Goal: Information Seeking & Learning: Learn about a topic

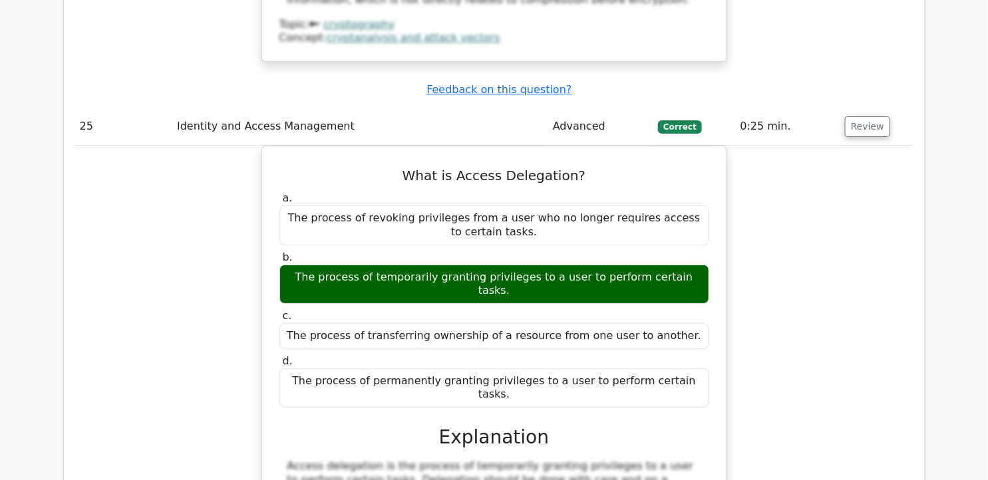
scroll to position [17967, 0]
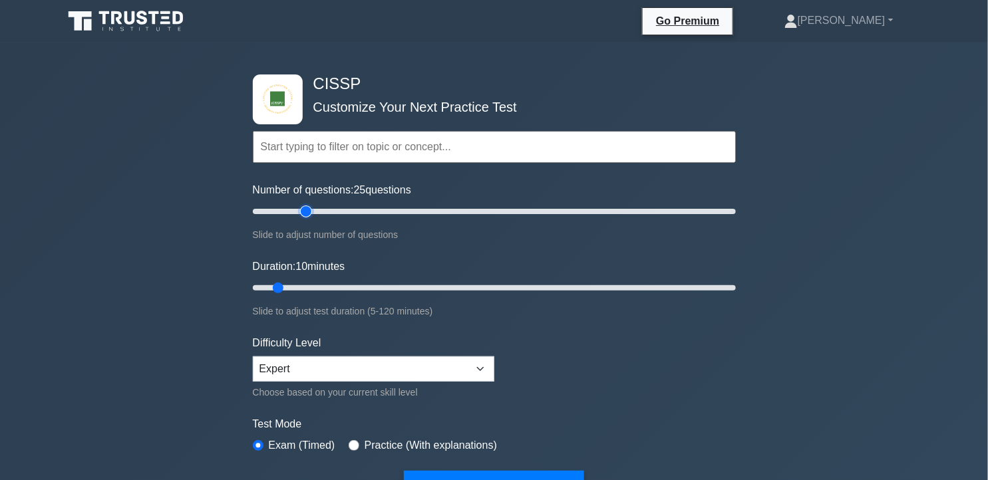
drag, startPoint x: 274, startPoint y: 206, endPoint x: 305, endPoint y: 210, distance: 30.9
type input "25"
click at [305, 210] on input "Number of questions: 25 questions" at bounding box center [494, 212] width 483 height 16
drag, startPoint x: 282, startPoint y: 282, endPoint x: 353, endPoint y: 281, distance: 70.5
type input "30"
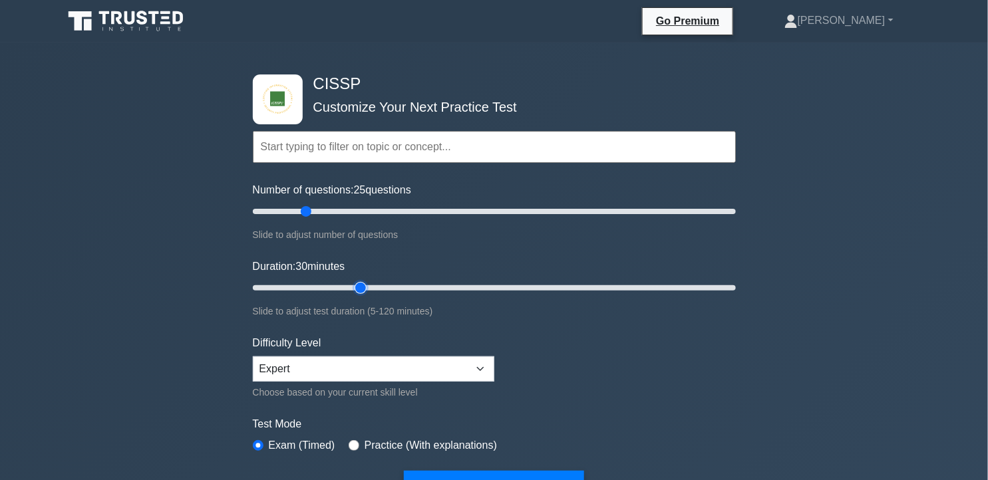
click at [353, 281] on input "Duration: 30 minutes" at bounding box center [494, 288] width 483 height 16
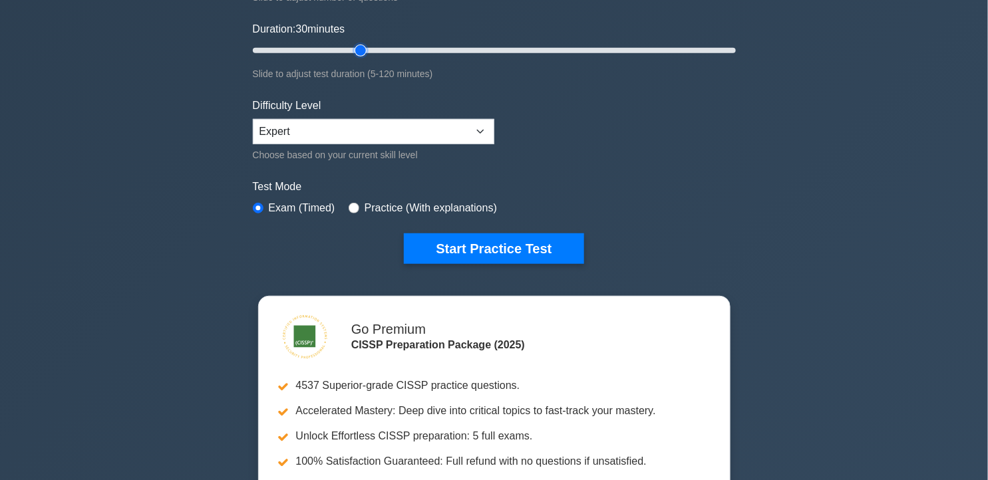
scroll to position [264, 0]
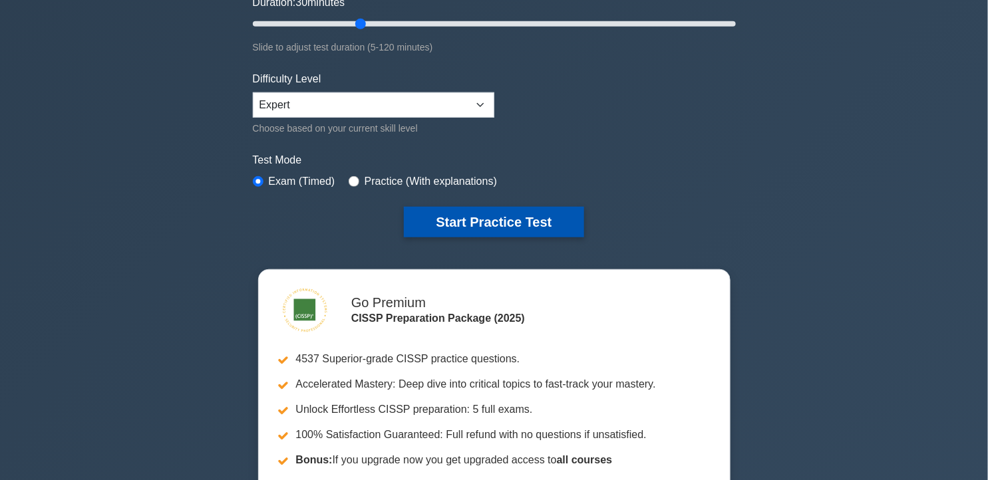
click at [488, 215] on button "Start Practice Test" at bounding box center [494, 222] width 180 height 31
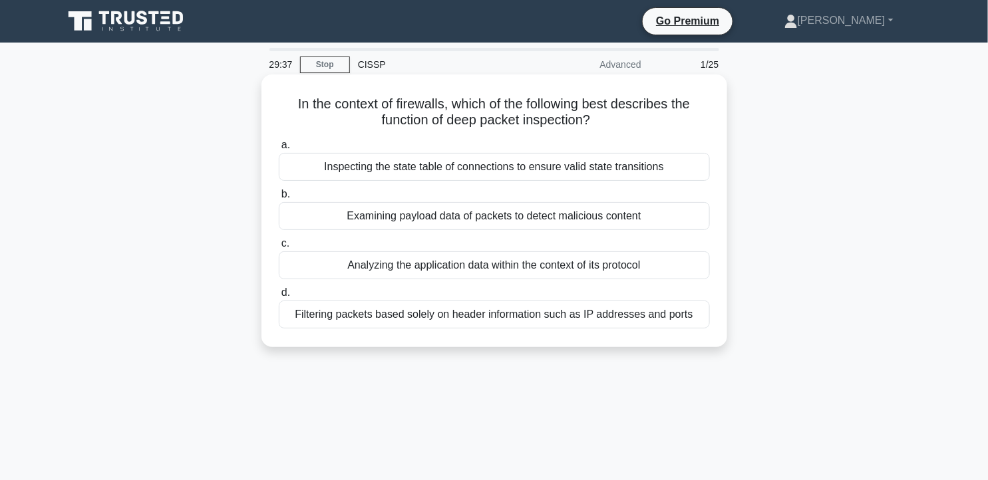
click at [486, 214] on div "Examining payload data of packets to detect malicious content" at bounding box center [494, 216] width 431 height 28
click at [279, 199] on input "b. Examining payload data of packets to detect malicious content" at bounding box center [279, 194] width 0 height 9
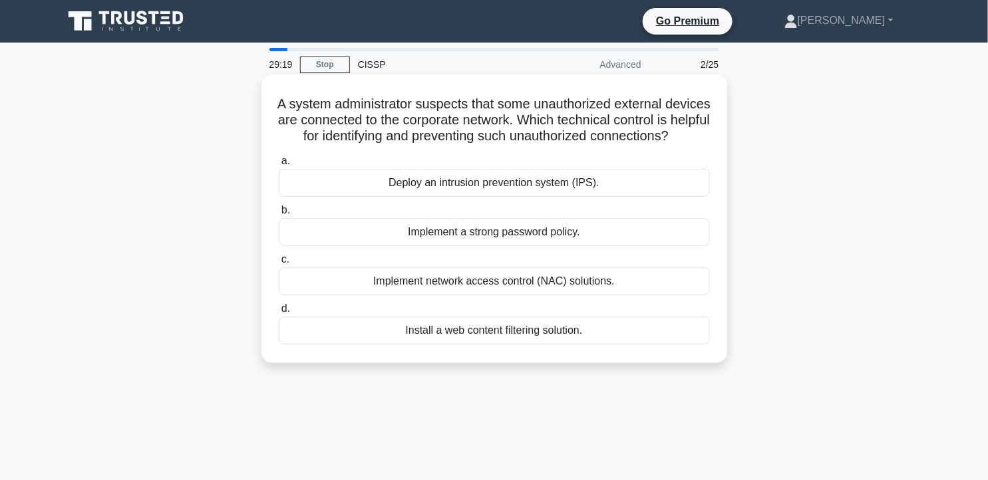
click at [557, 295] on div "Implement network access control (NAC) solutions." at bounding box center [494, 281] width 431 height 28
click at [279, 264] on input "c. Implement network access control (NAC) solutions." at bounding box center [279, 260] width 0 height 9
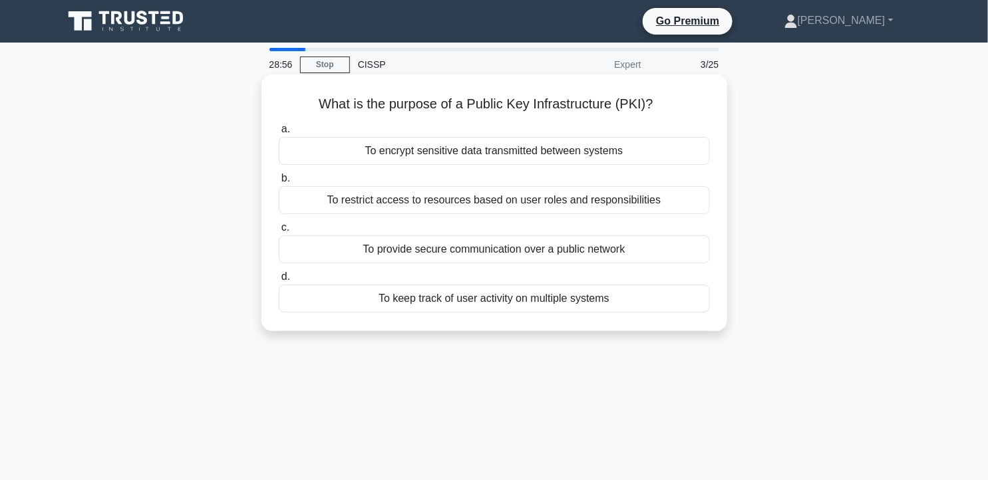
click at [624, 154] on div "To encrypt sensitive data transmitted between systems" at bounding box center [494, 151] width 431 height 28
click at [279, 134] on input "a. To encrypt sensitive data transmitted between systems" at bounding box center [279, 129] width 0 height 9
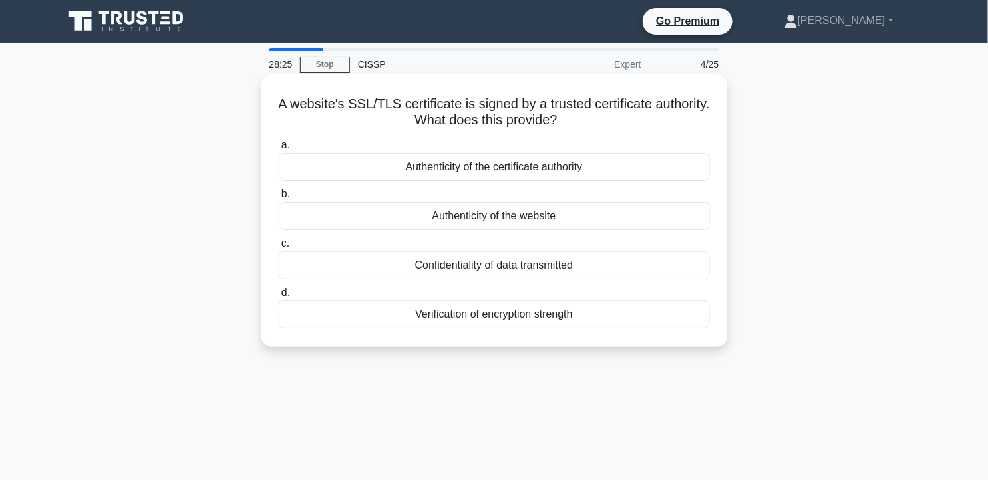
click at [633, 220] on div "Authenticity of the website" at bounding box center [494, 216] width 431 height 28
click at [279, 199] on input "b. Authenticity of the website" at bounding box center [279, 194] width 0 height 9
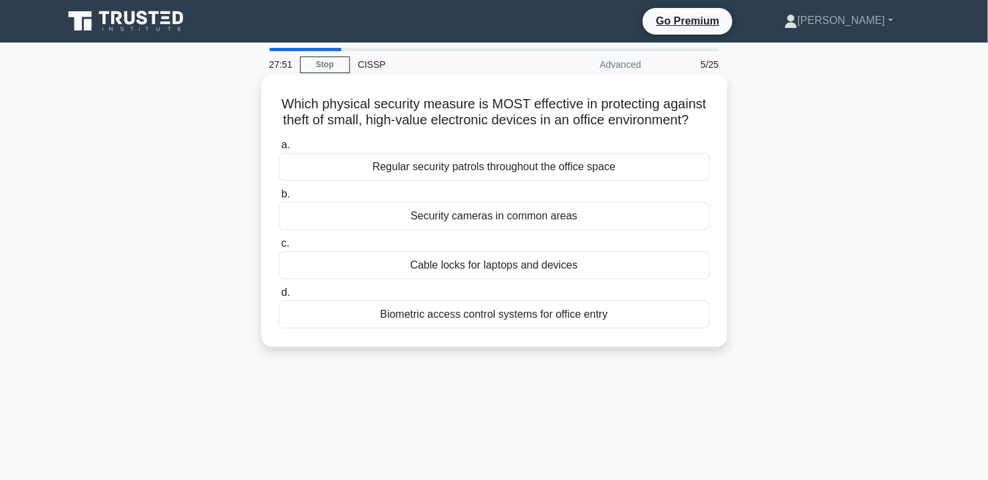
click at [560, 279] on div "Cable locks for laptops and devices" at bounding box center [494, 266] width 431 height 28
click at [279, 248] on input "c. Cable locks for laptops and devices" at bounding box center [279, 244] width 0 height 9
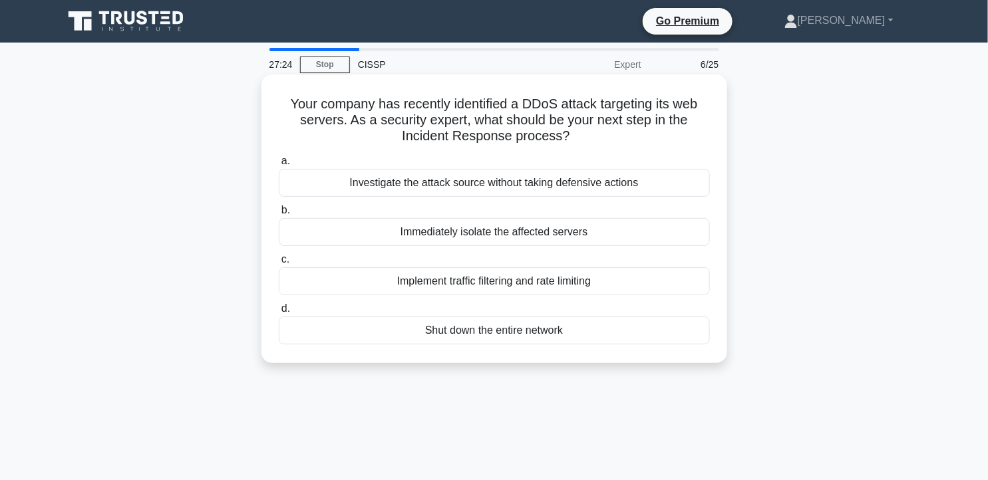
click at [588, 234] on div "Immediately isolate the affected servers" at bounding box center [494, 232] width 431 height 28
click at [279, 215] on input "b. Immediately isolate the affected servers" at bounding box center [279, 210] width 0 height 9
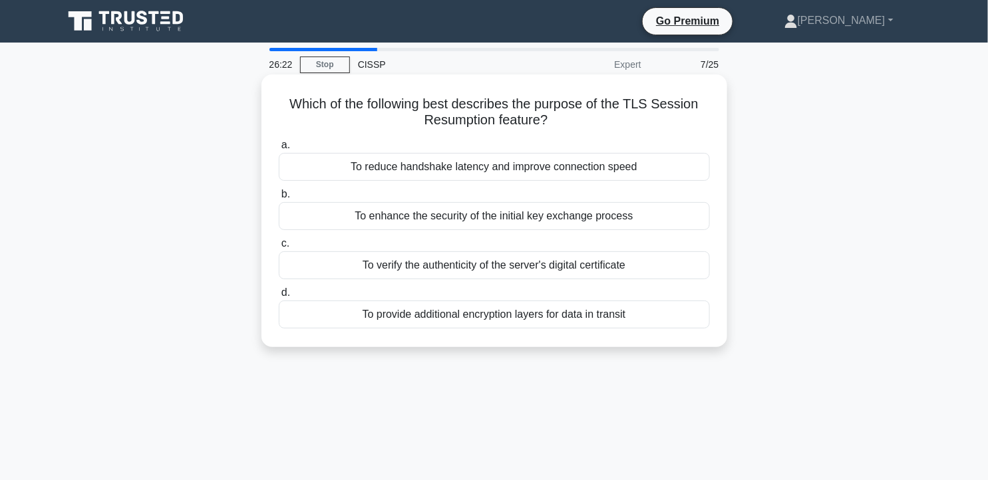
click at [609, 170] on div "To reduce handshake latency and improve connection speed" at bounding box center [494, 167] width 431 height 28
click at [279, 150] on input "a. To reduce handshake latency and improve connection speed" at bounding box center [279, 145] width 0 height 9
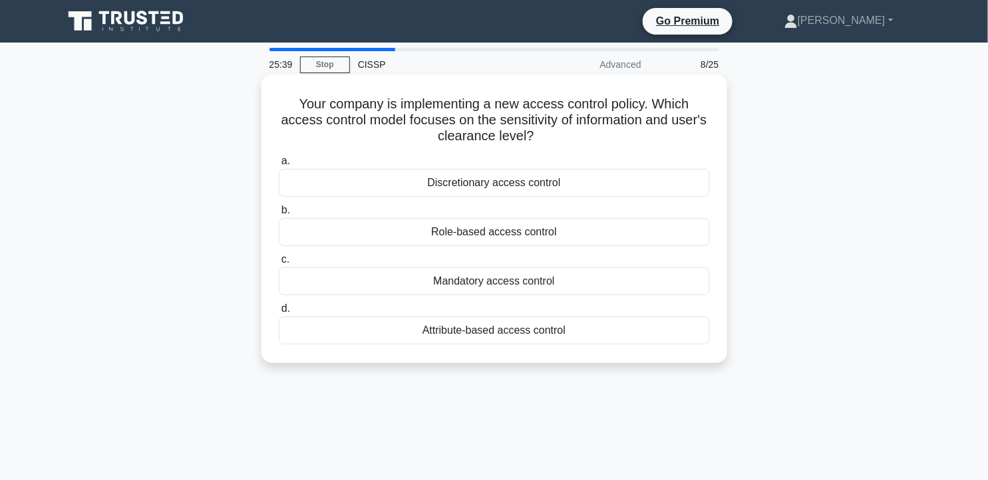
click at [526, 333] on div "Attribute-based access control" at bounding box center [494, 331] width 431 height 28
click at [279, 313] on input "d. Attribute-based access control" at bounding box center [279, 309] width 0 height 9
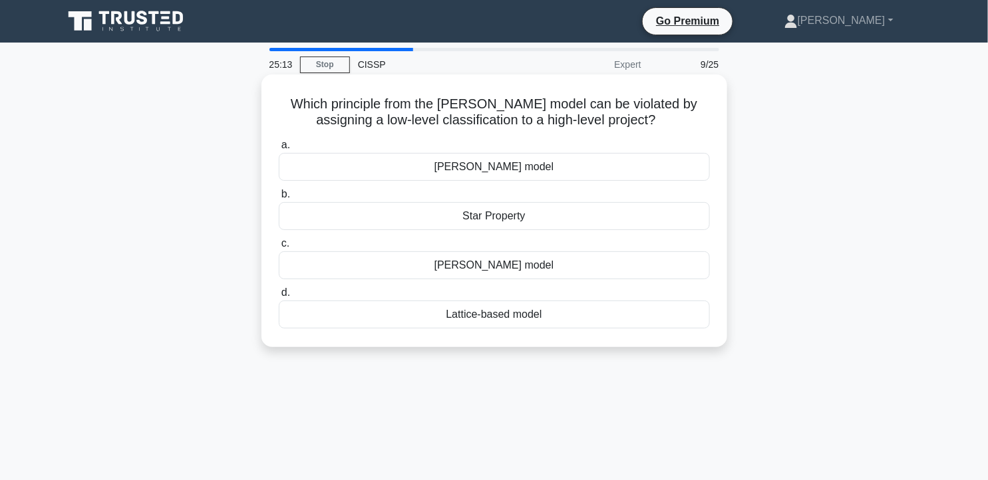
click at [582, 266] on div "Bell-LaPadula model" at bounding box center [494, 266] width 431 height 28
click at [279, 248] on input "c. Bell-LaPadula model" at bounding box center [279, 244] width 0 height 9
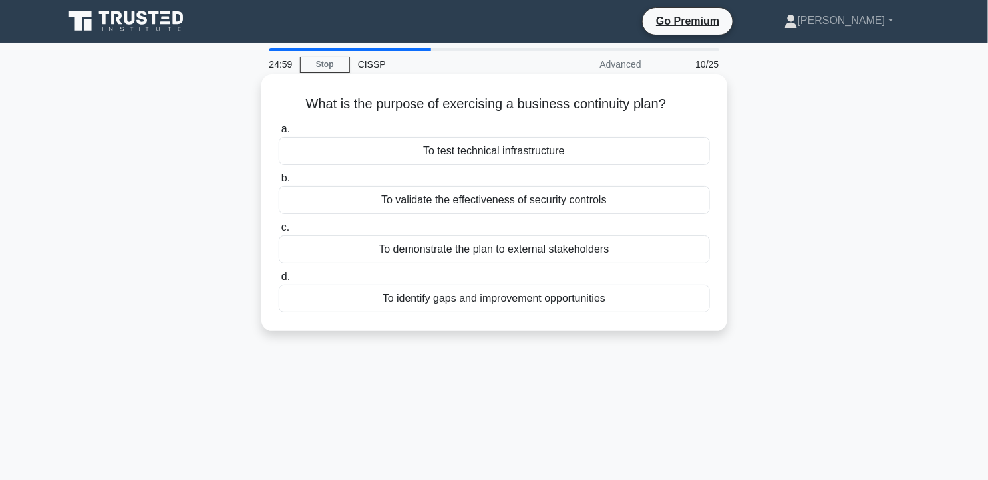
click at [623, 303] on div "To identify gaps and improvement opportunities" at bounding box center [494, 299] width 431 height 28
click at [279, 281] on input "d. To identify gaps and improvement opportunities" at bounding box center [279, 277] width 0 height 9
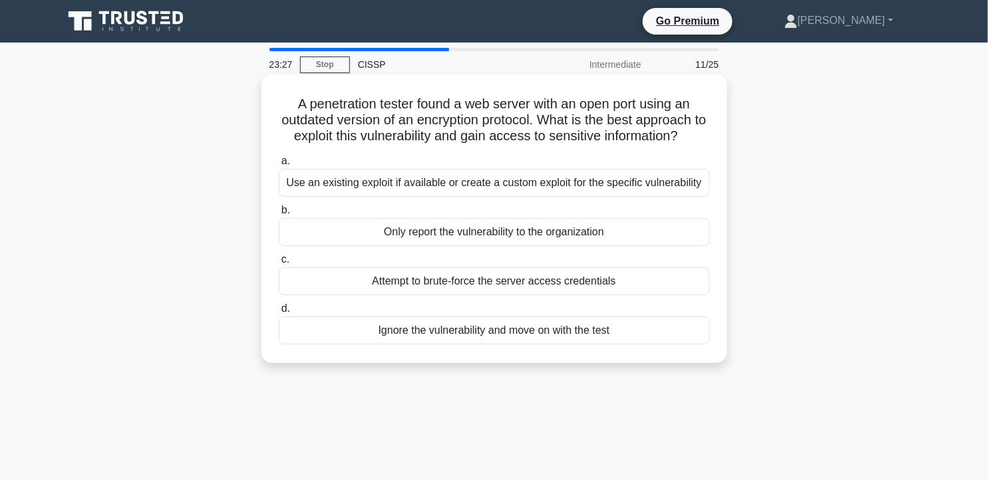
click at [652, 186] on div "Use an existing exploit if available or create a custom exploit for the specifi…" at bounding box center [494, 183] width 431 height 28
click at [279, 166] on input "a. Use an existing exploit if available or create a custom exploit for the spec…" at bounding box center [279, 161] width 0 height 9
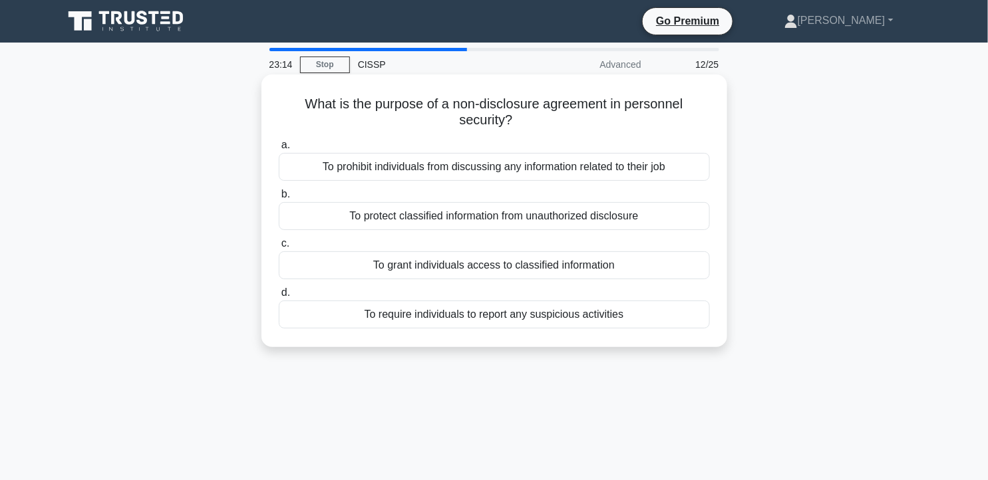
click at [641, 210] on div "To protect classified information from unauthorized disclosure" at bounding box center [494, 216] width 431 height 28
click at [279, 199] on input "b. To protect classified information from unauthorized disclosure" at bounding box center [279, 194] width 0 height 9
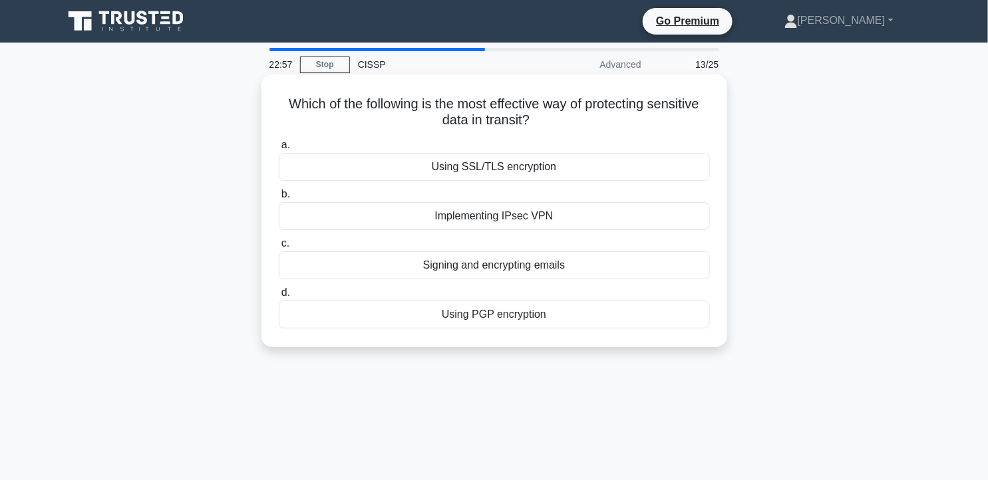
click at [622, 214] on div "Implementing IPsec VPN" at bounding box center [494, 216] width 431 height 28
click at [279, 199] on input "b. Implementing IPsec VPN" at bounding box center [279, 194] width 0 height 9
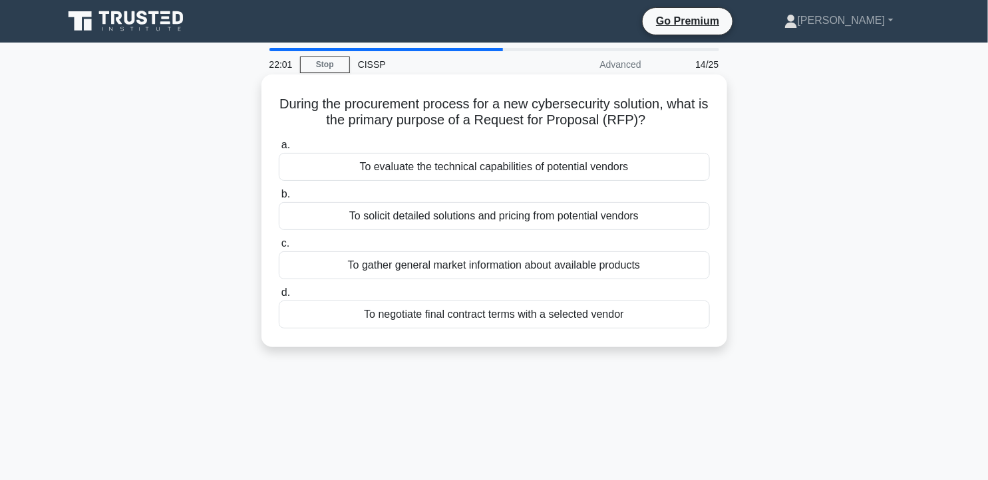
click at [657, 170] on div "To evaluate the technical capabilities of potential vendors" at bounding box center [494, 167] width 431 height 28
click at [279, 150] on input "a. To evaluate the technical capabilities of potential vendors" at bounding box center [279, 145] width 0 height 9
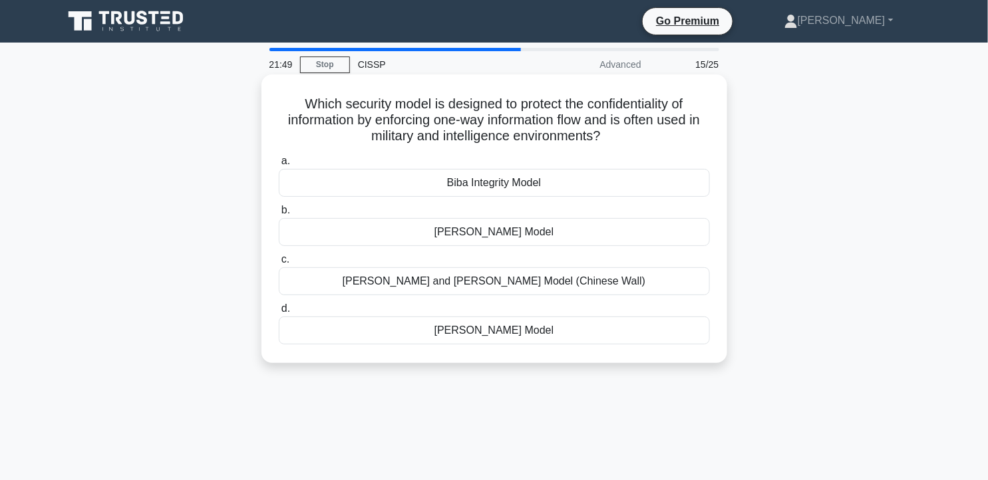
click at [517, 236] on div "Bell-LaPadula Model" at bounding box center [494, 232] width 431 height 28
click at [279, 215] on input "b. Bell-LaPadula Model" at bounding box center [279, 210] width 0 height 9
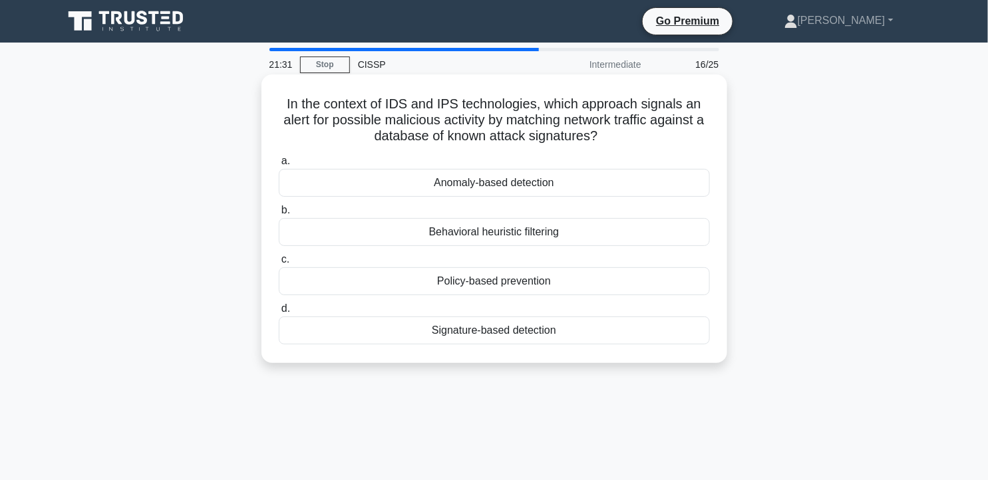
click at [466, 337] on div "Signature-based detection" at bounding box center [494, 331] width 431 height 28
click at [279, 313] on input "d. Signature-based detection" at bounding box center [279, 309] width 0 height 9
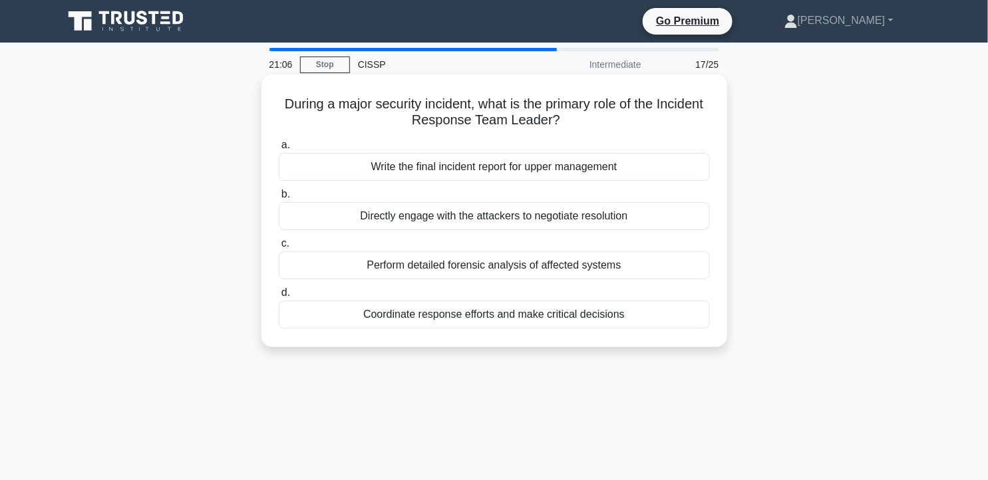
click at [500, 322] on div "Coordinate response efforts and make critical decisions" at bounding box center [494, 315] width 431 height 28
click at [279, 297] on input "d. Coordinate response efforts and make critical decisions" at bounding box center [279, 293] width 0 height 9
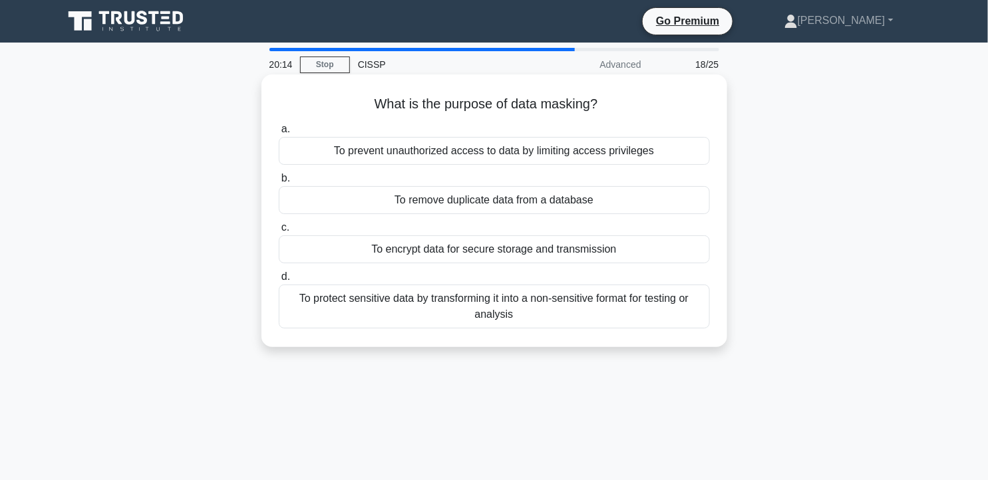
click at [608, 254] on div "To encrypt data for secure storage and transmission" at bounding box center [494, 250] width 431 height 28
click at [279, 232] on input "c. To encrypt data for secure storage and transmission" at bounding box center [279, 228] width 0 height 9
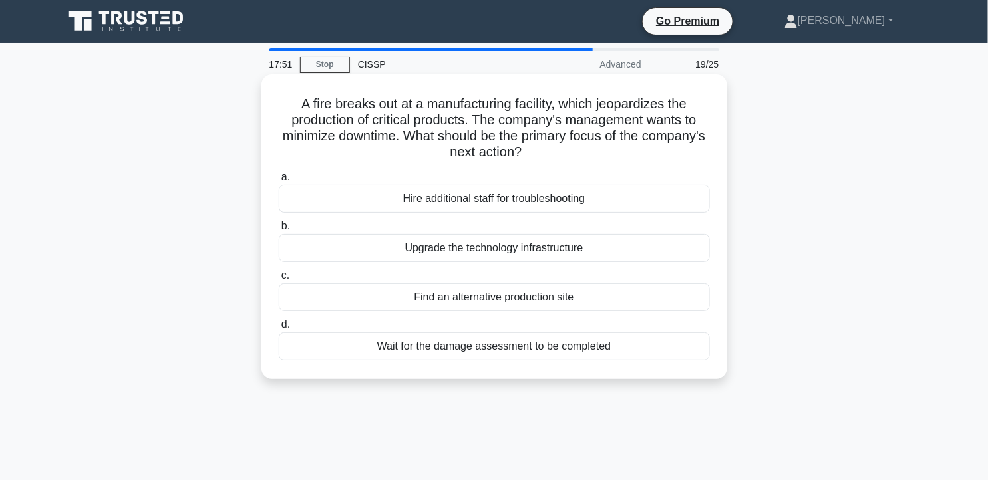
click at [496, 298] on div "Find an alternative production site" at bounding box center [494, 297] width 431 height 28
click at [279, 280] on input "c. Find an alternative production site" at bounding box center [279, 275] width 0 height 9
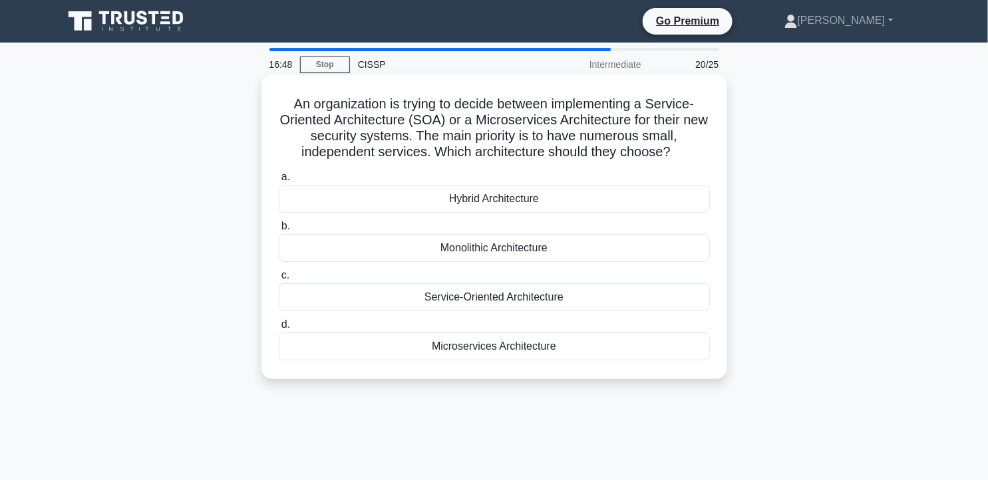
click at [568, 251] on div "Monolithic Architecture" at bounding box center [494, 248] width 431 height 28
click at [279, 231] on input "b. Monolithic Architecture" at bounding box center [279, 226] width 0 height 9
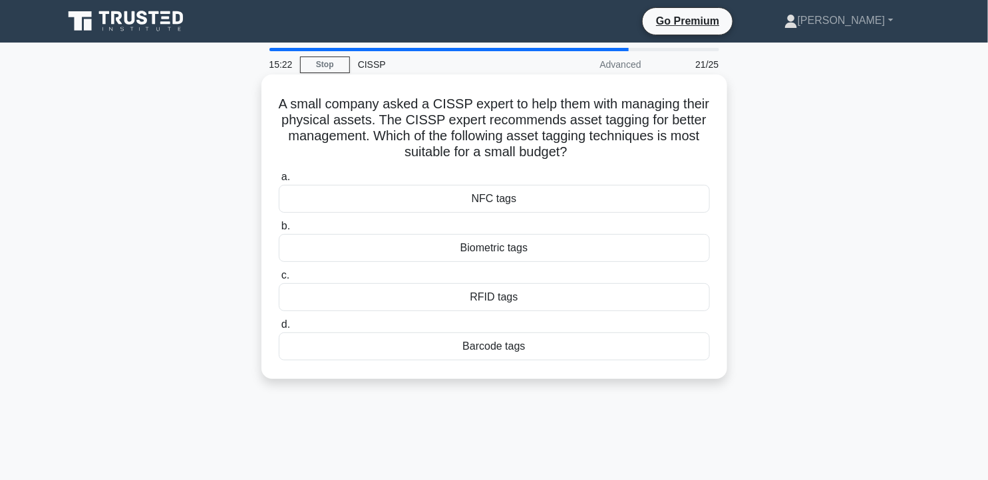
click at [500, 347] on div "Barcode tags" at bounding box center [494, 347] width 431 height 28
click at [279, 329] on input "d. Barcode tags" at bounding box center [279, 325] width 0 height 9
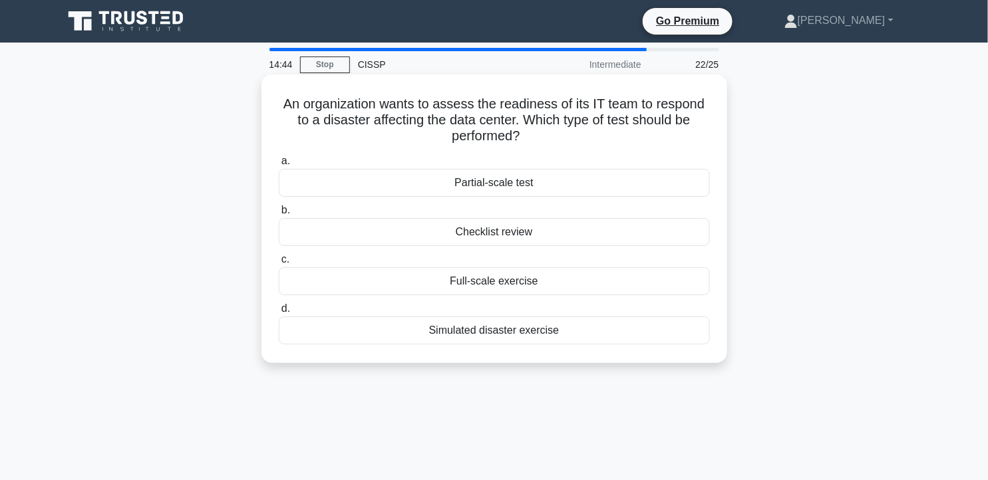
click at [566, 187] on div "Partial-scale test" at bounding box center [494, 183] width 431 height 28
click at [279, 166] on input "a. Partial-scale test" at bounding box center [279, 161] width 0 height 9
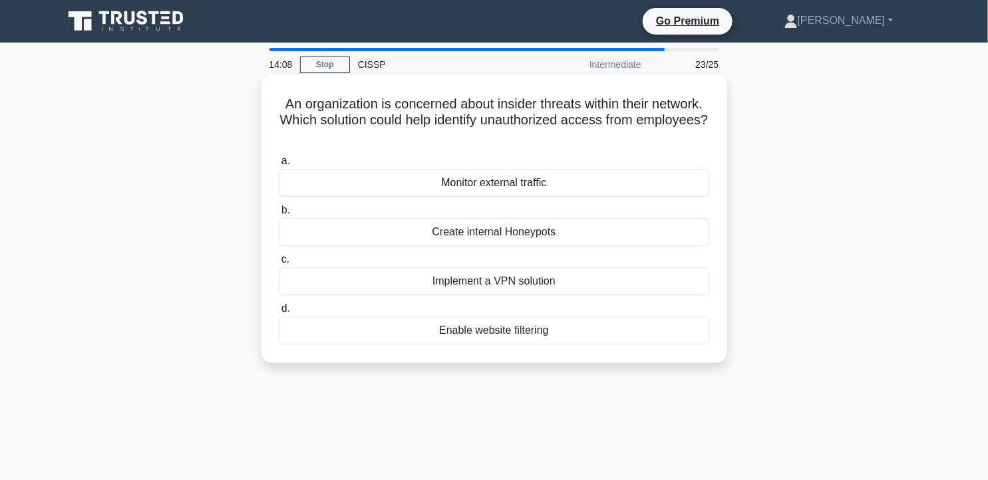
click at [573, 235] on div "Create internal Honeypots" at bounding box center [494, 232] width 431 height 28
click at [279, 215] on input "b. Create internal Honeypots" at bounding box center [279, 210] width 0 height 9
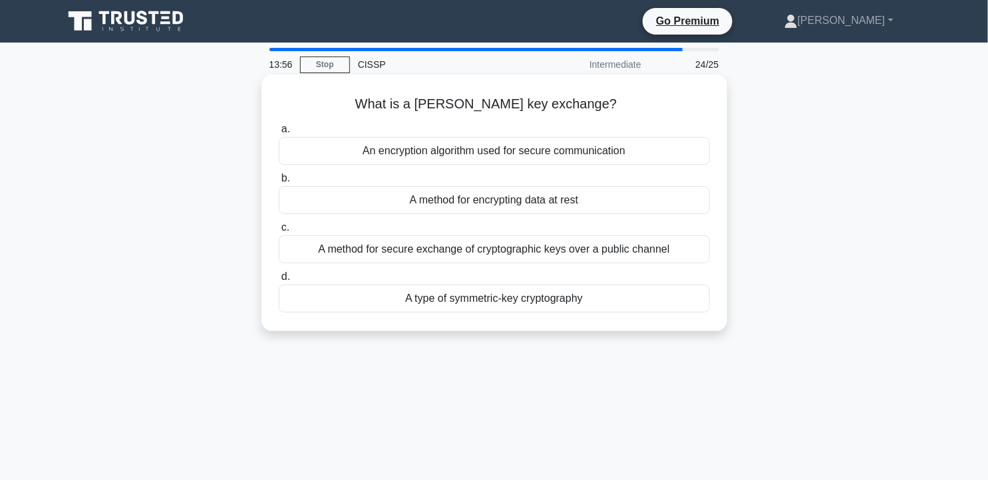
click at [615, 249] on div "A method for secure exchange of cryptographic keys over a public channel" at bounding box center [494, 250] width 431 height 28
click at [279, 232] on input "c. A method for secure exchange of cryptographic keys over a public channel" at bounding box center [279, 228] width 0 height 9
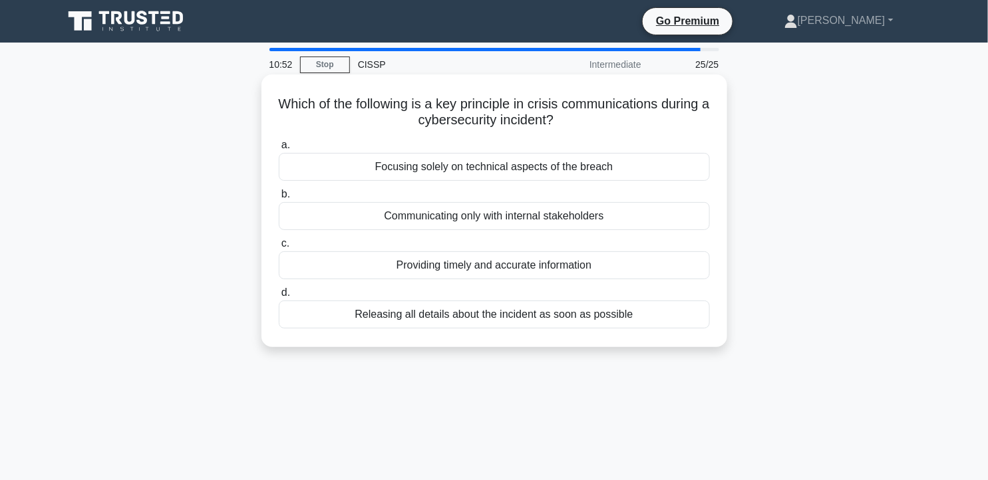
click at [550, 268] on div "Providing timely and accurate information" at bounding box center [494, 266] width 431 height 28
click at [279, 248] on input "c. Providing timely and accurate information" at bounding box center [279, 244] width 0 height 9
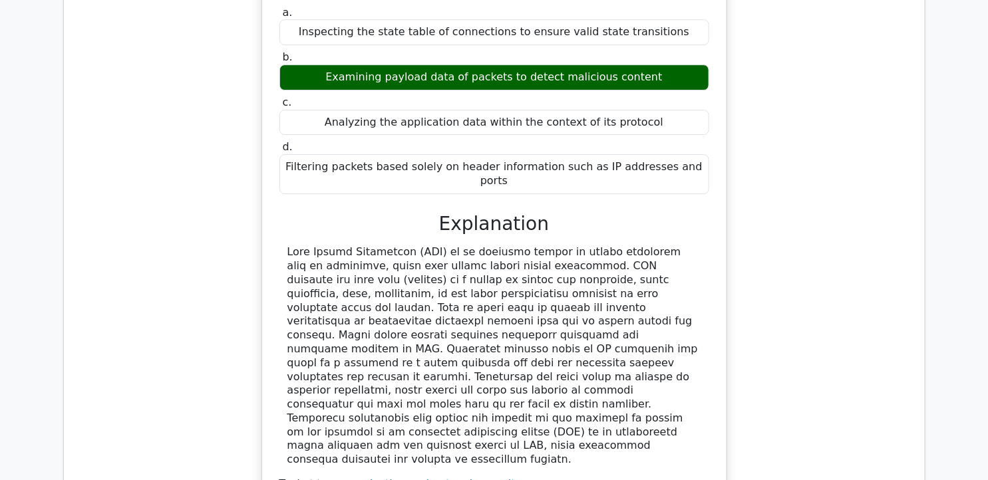
scroll to position [1534, 0]
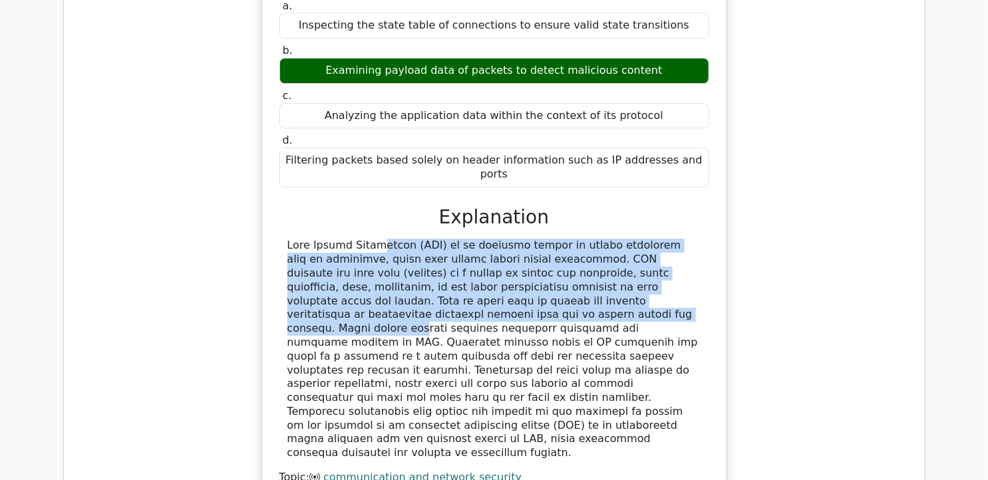
drag, startPoint x: 283, startPoint y: 184, endPoint x: 375, endPoint y: 256, distance: 116.2
click at [375, 256] on div at bounding box center [494, 350] width 430 height 222
copy div "Deep Packet Inspection (DPI) is an advanced method of packet filtering used by …"
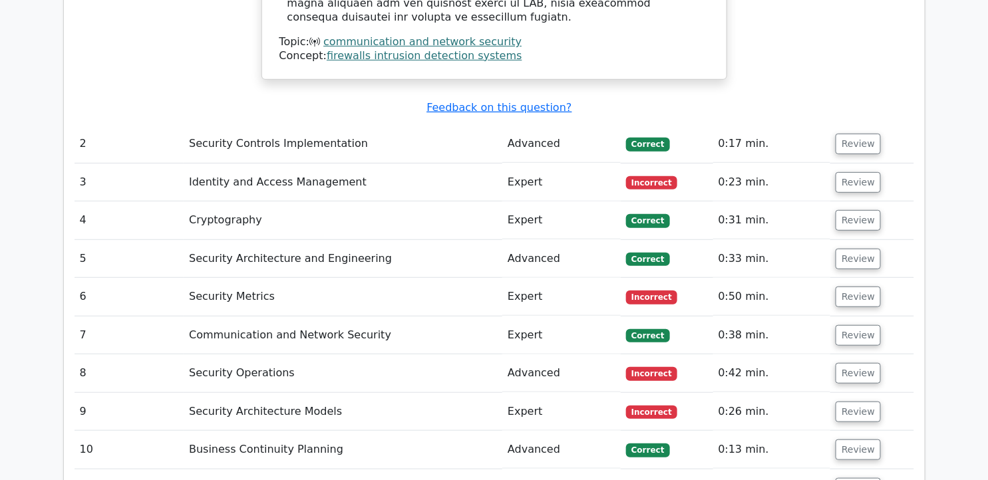
scroll to position [1958, 0]
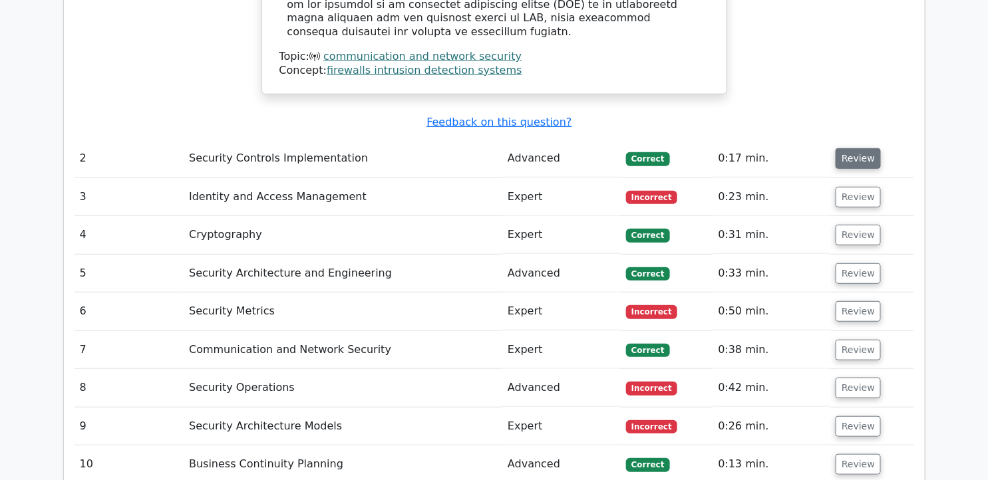
click at [856, 148] on button "Review" at bounding box center [858, 158] width 45 height 21
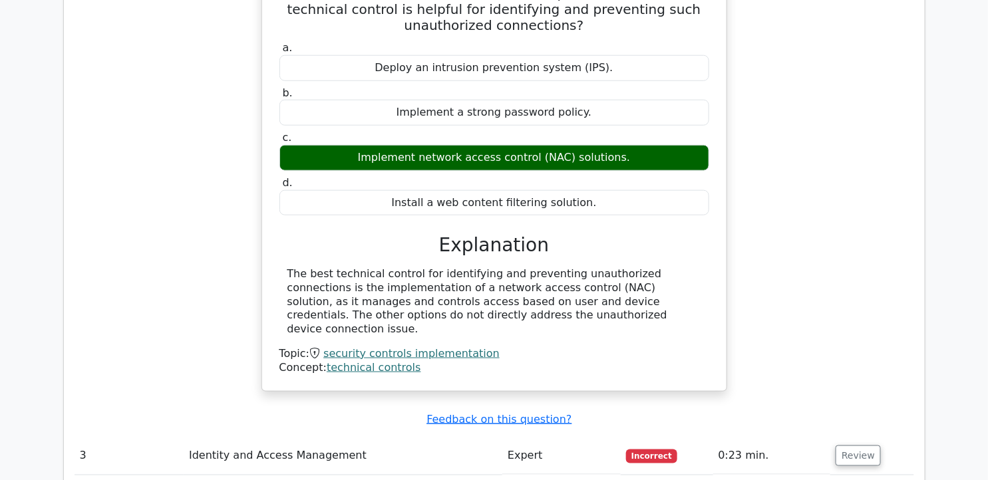
scroll to position [2206, 0]
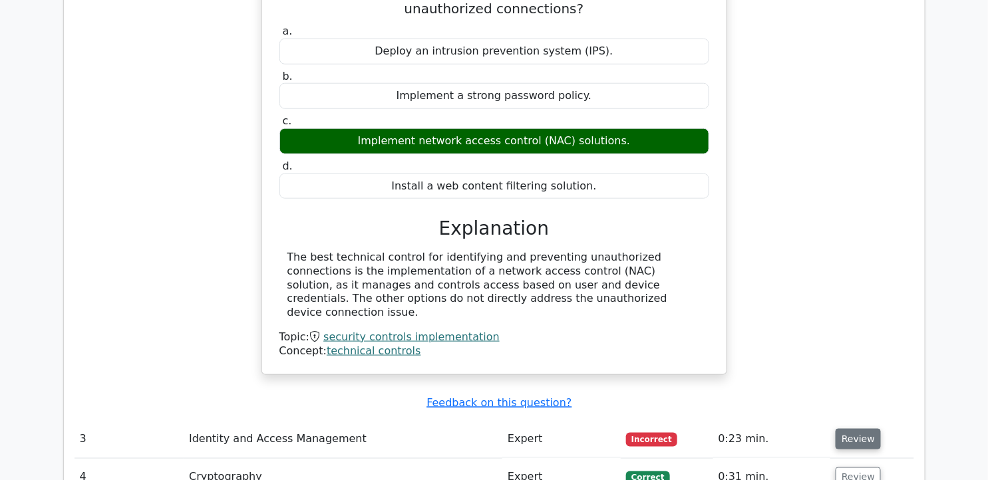
click at [856, 429] on button "Review" at bounding box center [858, 439] width 45 height 21
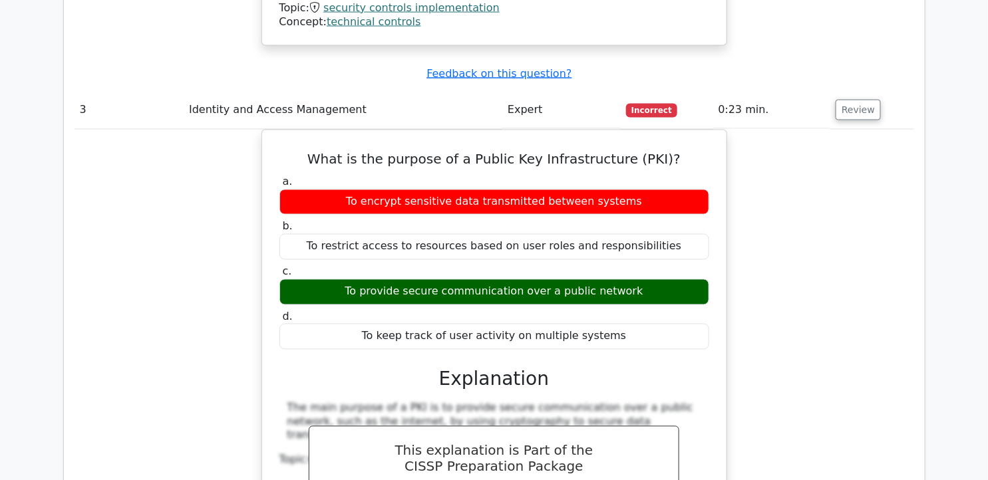
scroll to position [2554, 0]
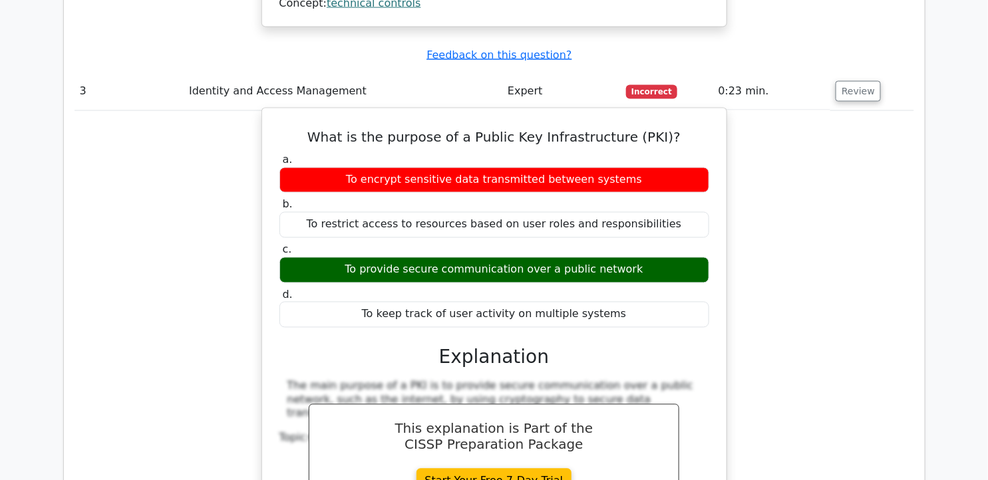
drag, startPoint x: 324, startPoint y: 17, endPoint x: 628, endPoint y: 192, distance: 350.8
click at [628, 192] on div "What is the purpose of a Public Key Infrastructure (PKI)? a. To encrypt sensiti…" at bounding box center [494, 345] width 454 height 463
copy div "What is the purpose of a Public Key Infrastructure (PKI)? a. To encrypt sensiti…"
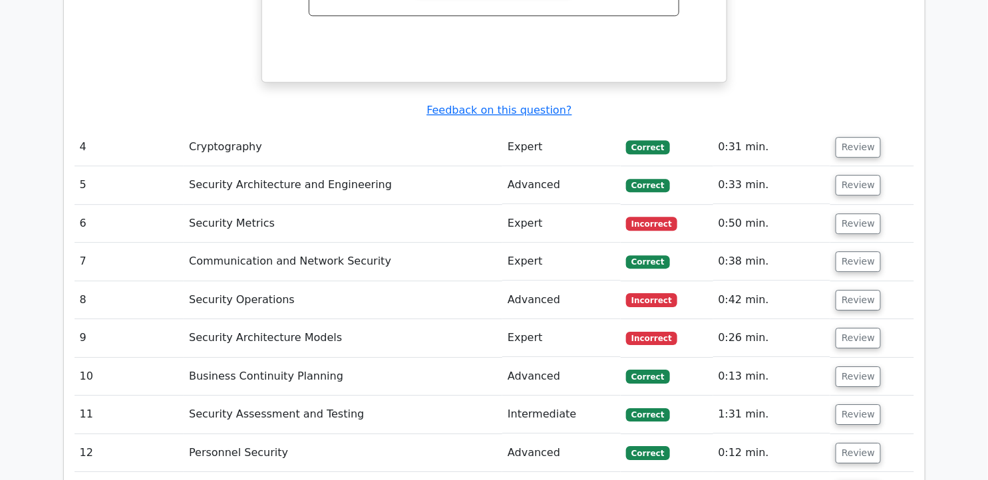
scroll to position [3030, 0]
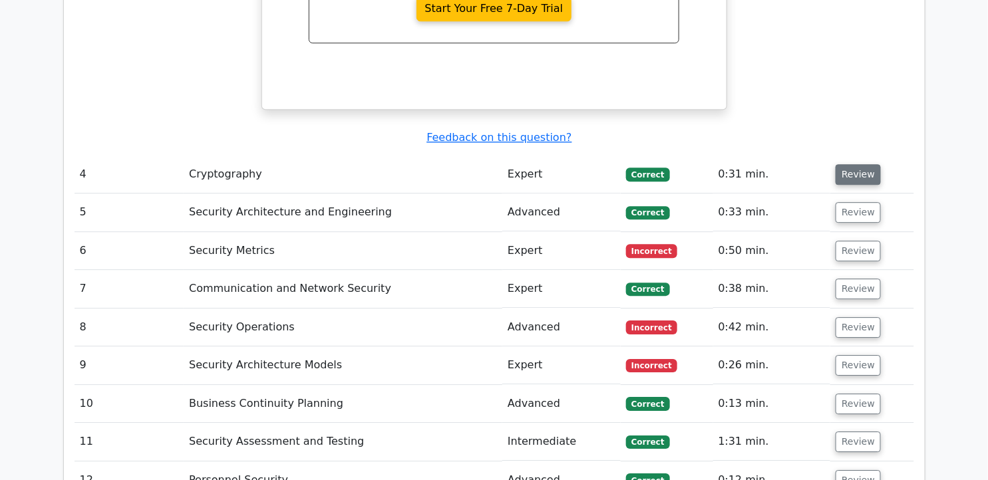
click at [836, 164] on button "Review" at bounding box center [858, 174] width 45 height 21
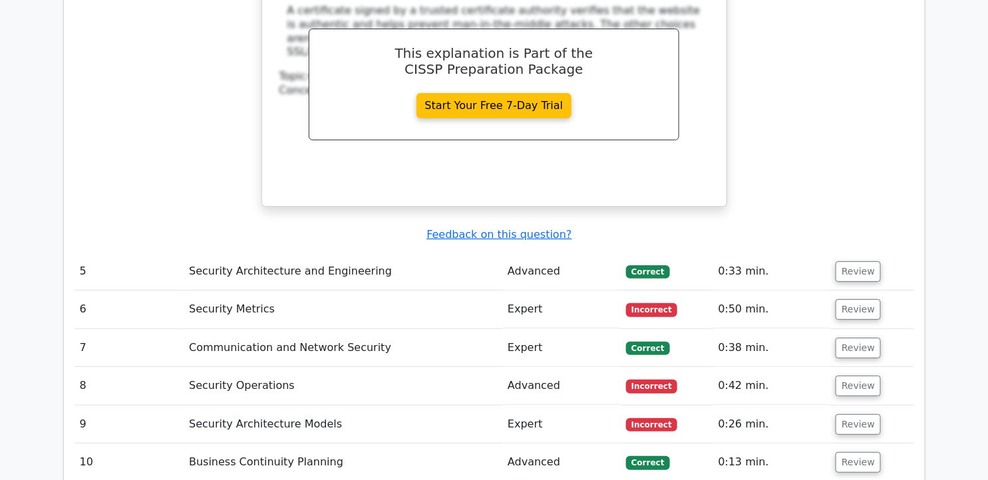
scroll to position [3545, 0]
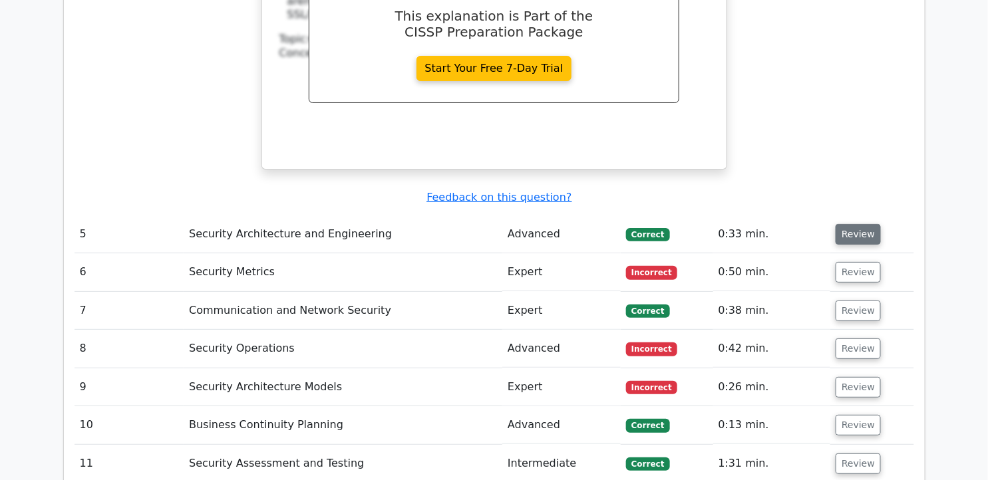
click at [867, 224] on button "Review" at bounding box center [858, 234] width 45 height 21
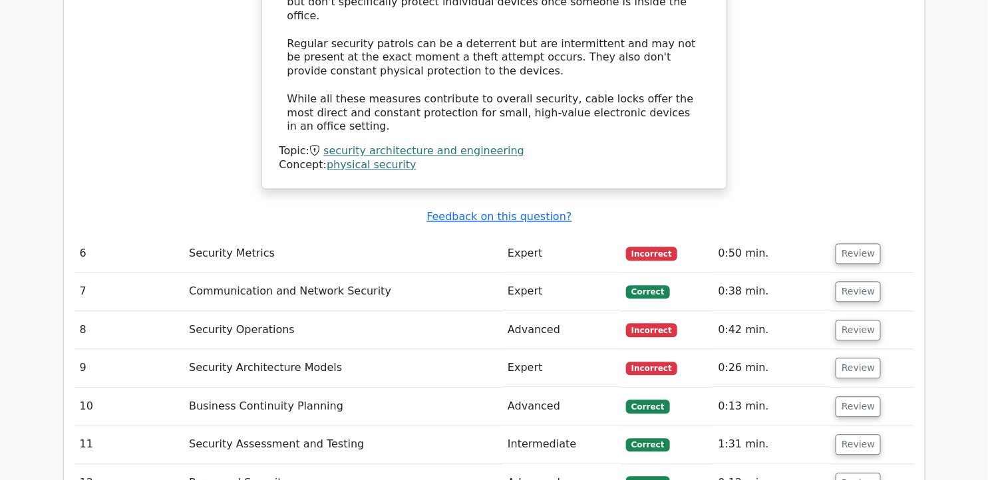
scroll to position [4467, 0]
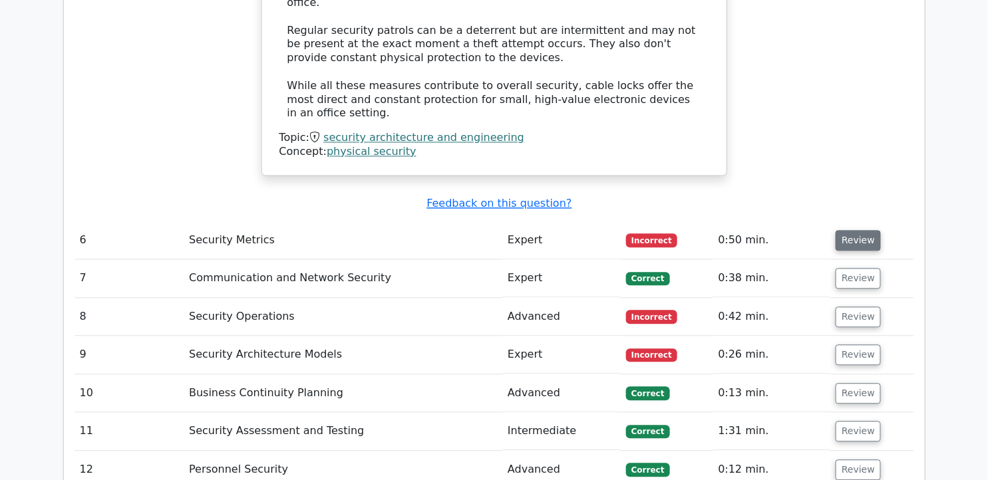
click at [858, 230] on button "Review" at bounding box center [858, 240] width 45 height 21
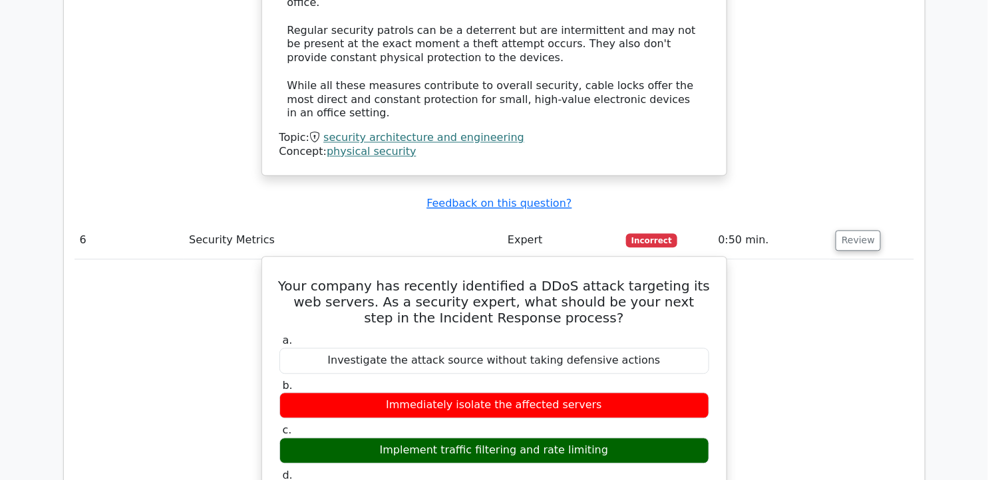
drag, startPoint x: 285, startPoint y: 102, endPoint x: 588, endPoint y: 310, distance: 367.1
copy div "Your company has recently identified a DDoS attack targeting its web servers. A…"
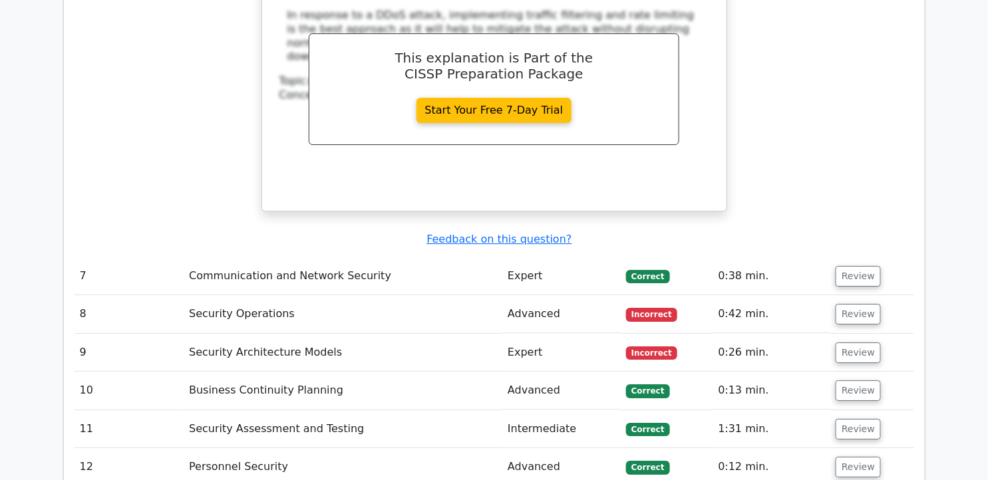
scroll to position [5046, 0]
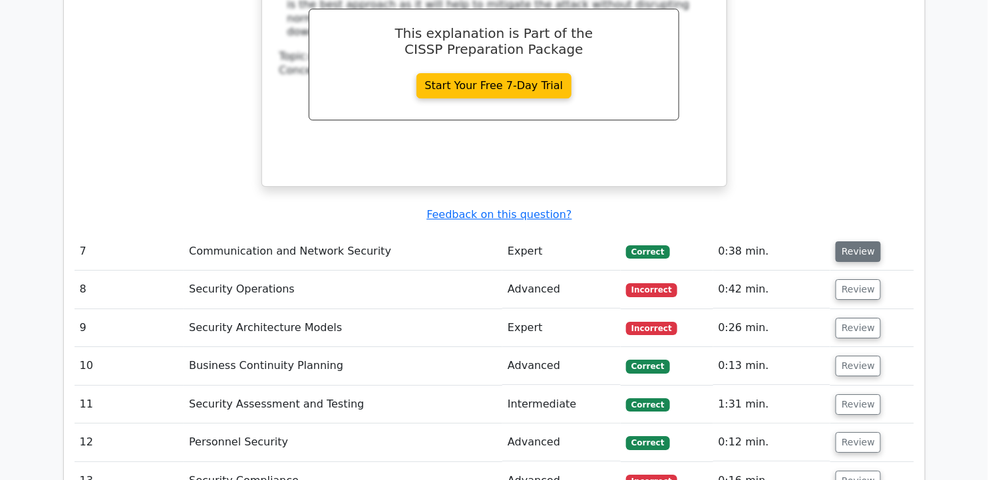
click at [848, 242] on button "Review" at bounding box center [858, 252] width 45 height 21
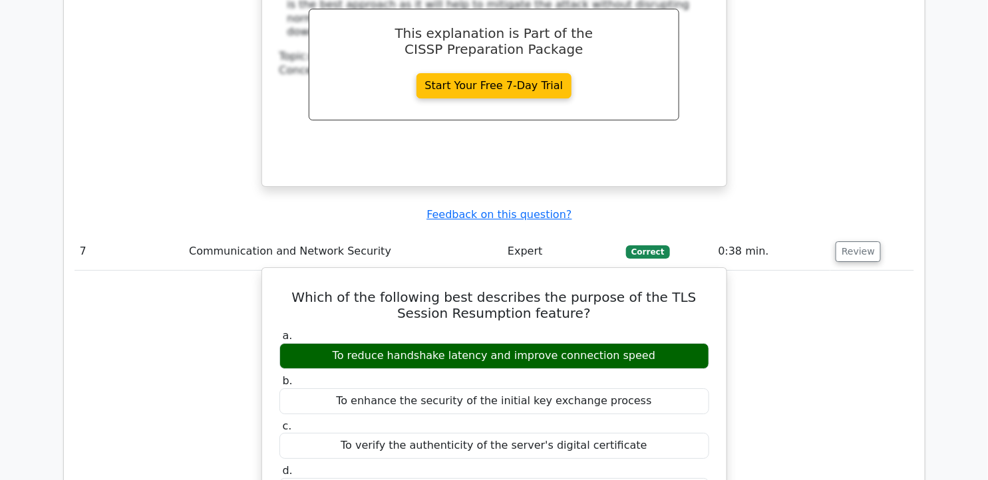
drag, startPoint x: 284, startPoint y: 115, endPoint x: 648, endPoint y: 306, distance: 411.0
copy div "Which of the following best describes the purpose of the TLS Session Resumption…"
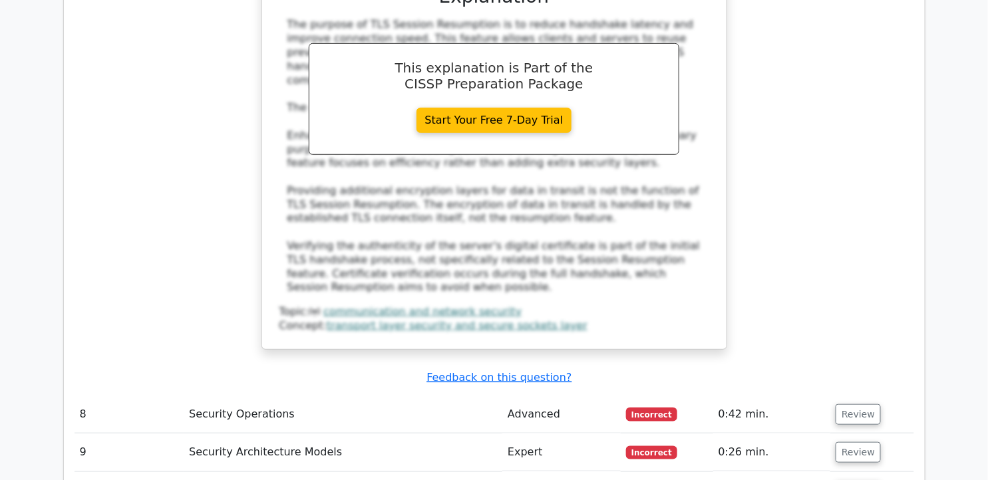
scroll to position [5638, 0]
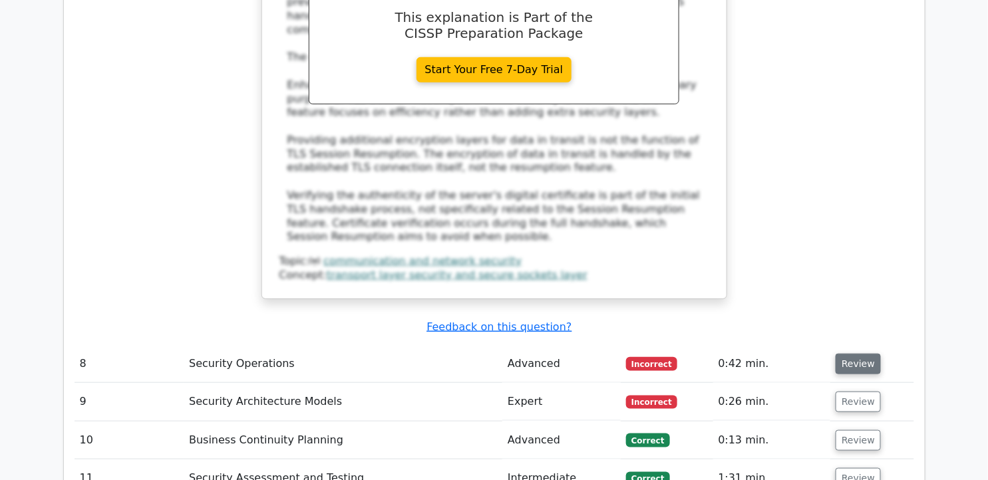
click at [863, 354] on button "Review" at bounding box center [858, 364] width 45 height 21
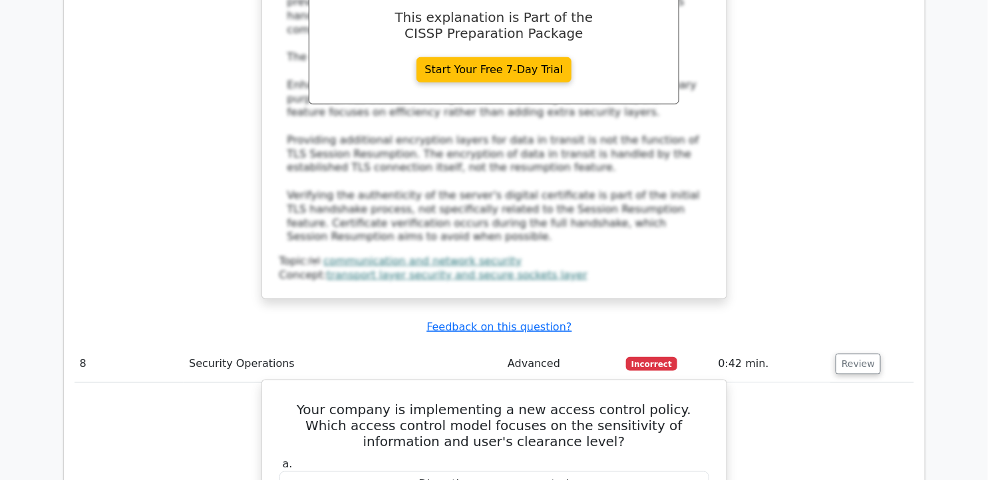
drag, startPoint x: 297, startPoint y: 225, endPoint x: 590, endPoint y: 356, distance: 320.2
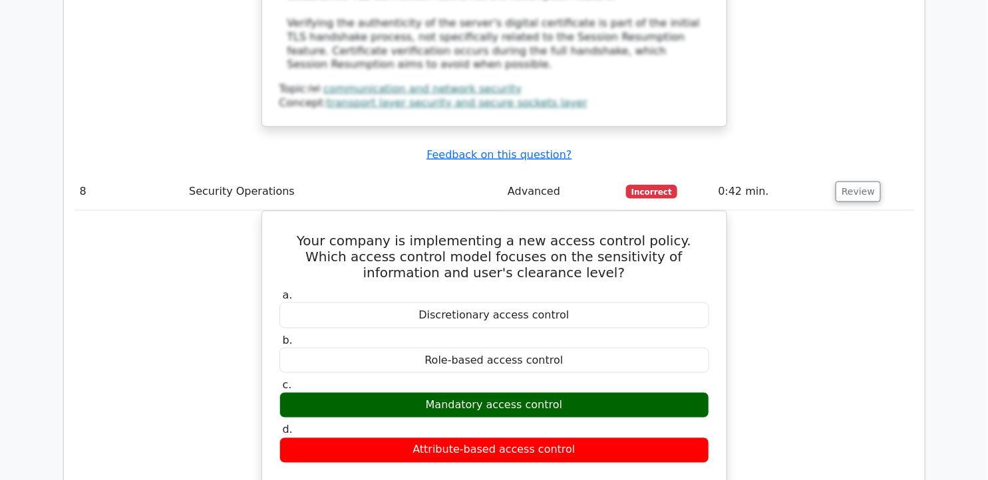
scroll to position [5801, 0]
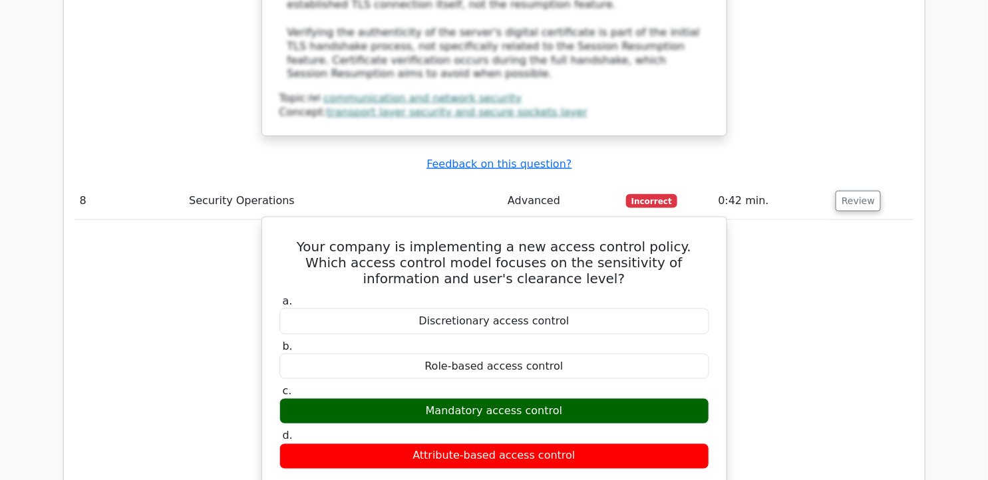
click at [335, 239] on h5 "Your company is implementing a new access control policy. Which access control …" at bounding box center [494, 263] width 432 height 48
drag, startPoint x: 295, startPoint y: 64, endPoint x: 582, endPoint y: 277, distance: 357.2
click at [582, 277] on div "Your company is implementing a new access control policy. Which access control …" at bounding box center [494, 417] width 454 height 389
copy div "Your company is implementing a new access control policy. Which access control …"
drag, startPoint x: 287, startPoint y: 348, endPoint x: 457, endPoint y: 375, distance: 172.4
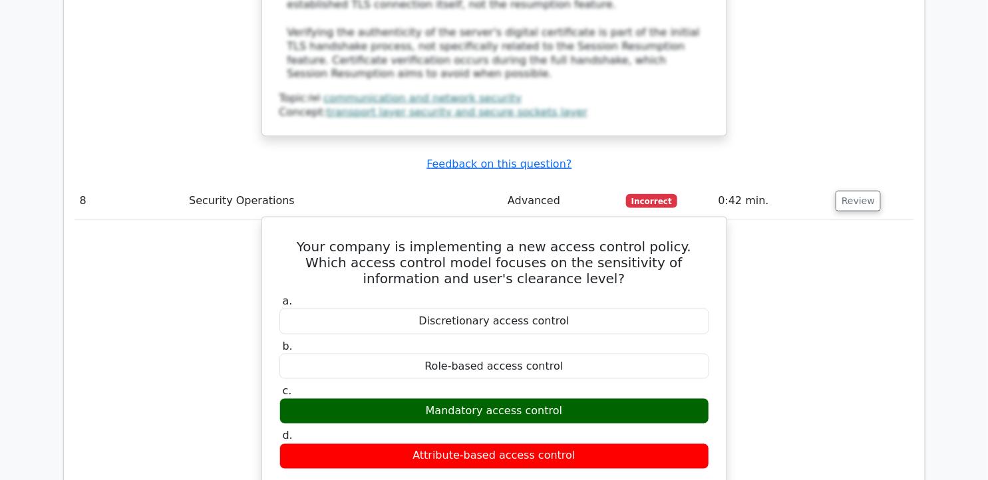
copy div "Mandatory access control relies on labeling information according to its sensit…"
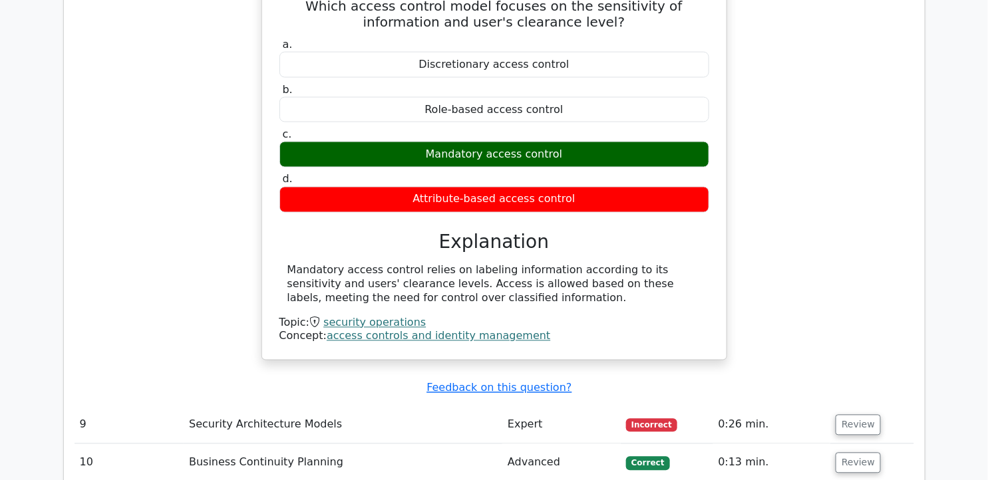
scroll to position [6090, 0]
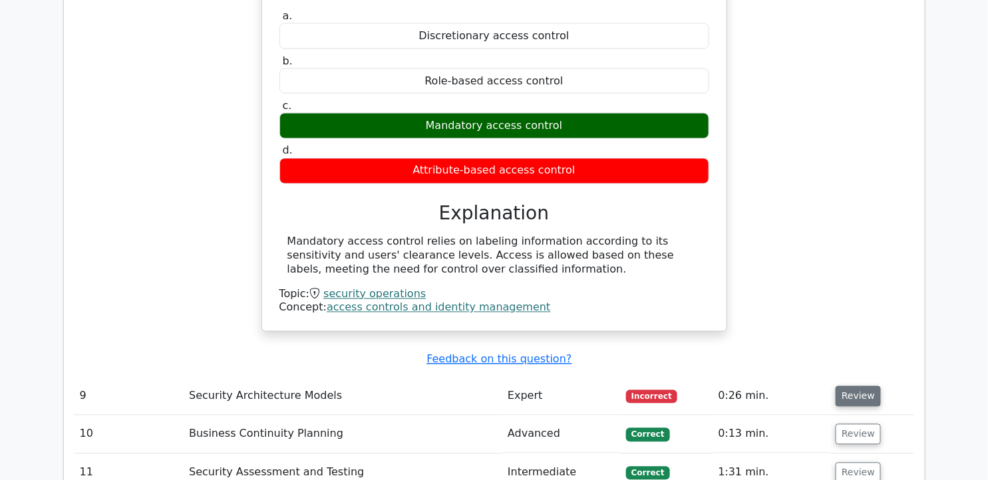
click at [868, 387] on button "Review" at bounding box center [858, 397] width 45 height 21
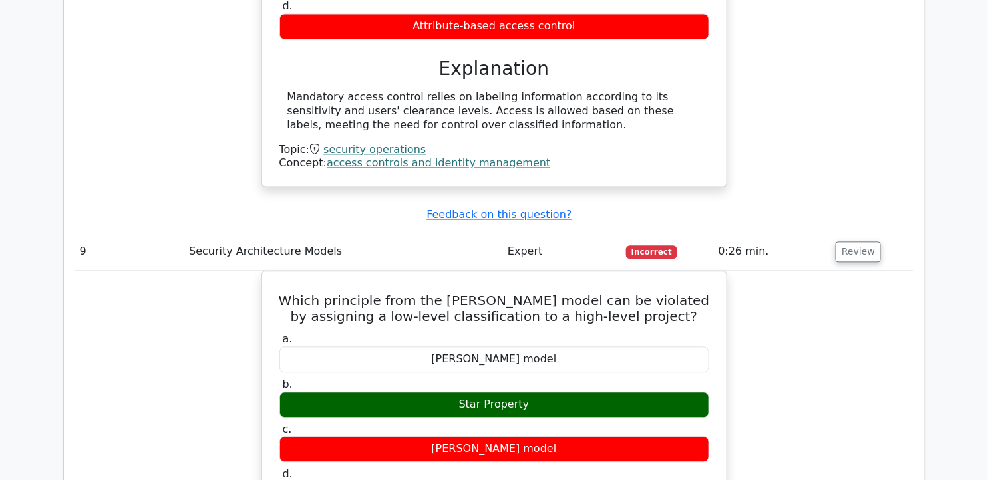
scroll to position [6265, 0]
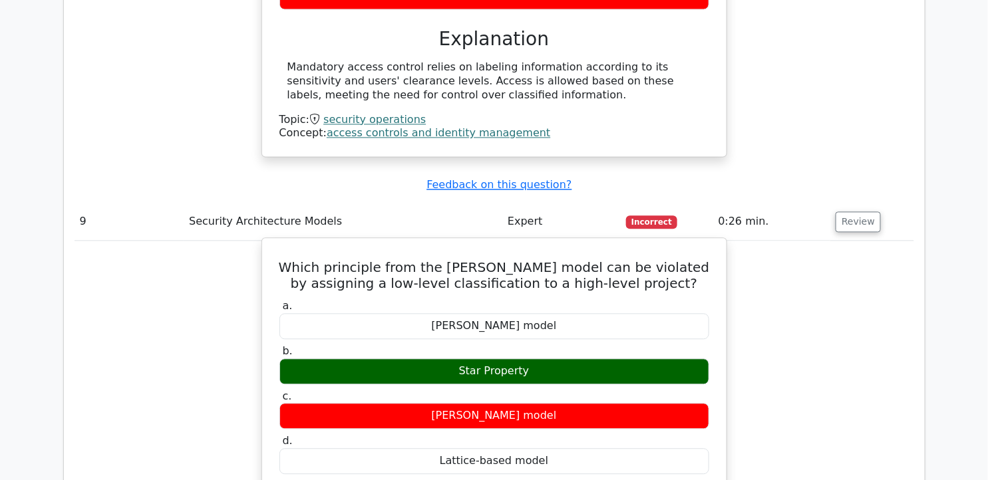
drag, startPoint x: 300, startPoint y: 84, endPoint x: 551, endPoint y: 281, distance: 318.9
click at [551, 281] on div "Which principle from the Bell-LaPadula model can be violated by assigning a low…" at bounding box center [494, 483] width 454 height 479
copy div "Which principle from the Bell-LaPadula model can be violated by assigning a low…"
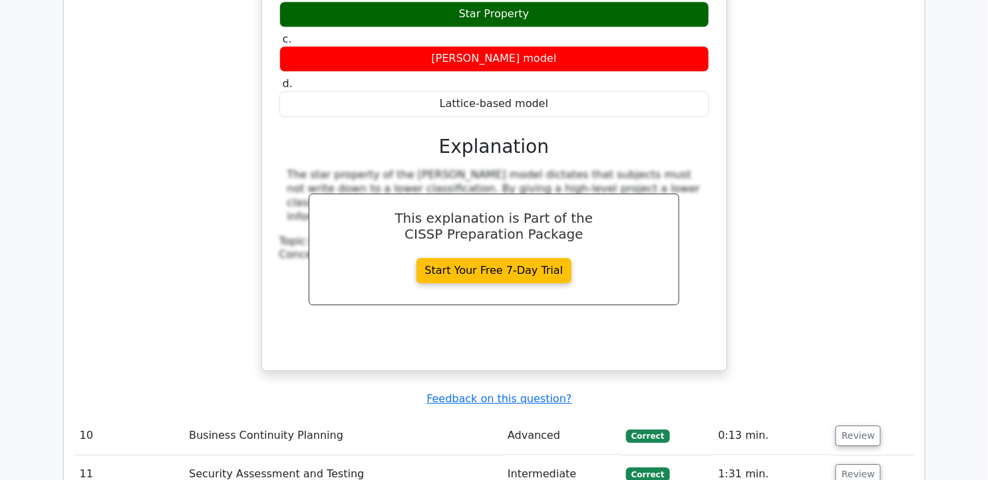
scroll to position [6642, 0]
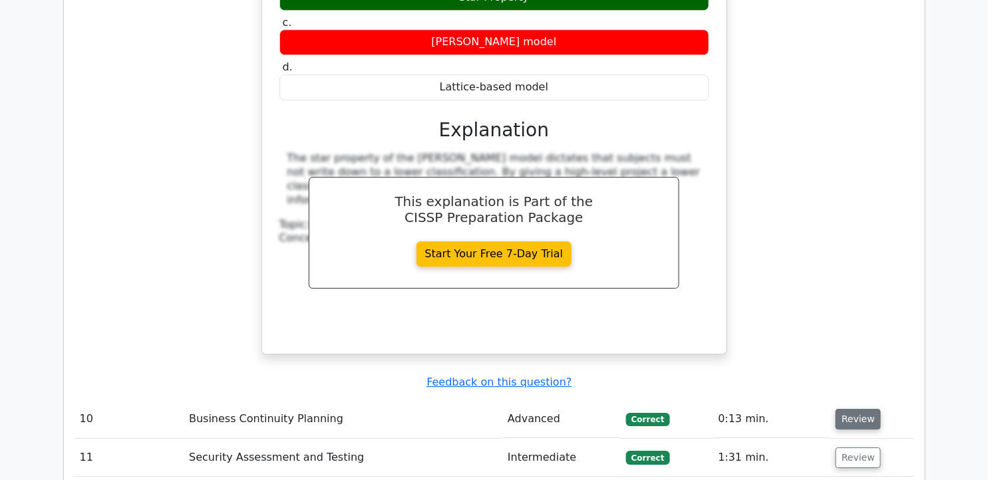
click at [841, 409] on button "Review" at bounding box center [858, 419] width 45 height 21
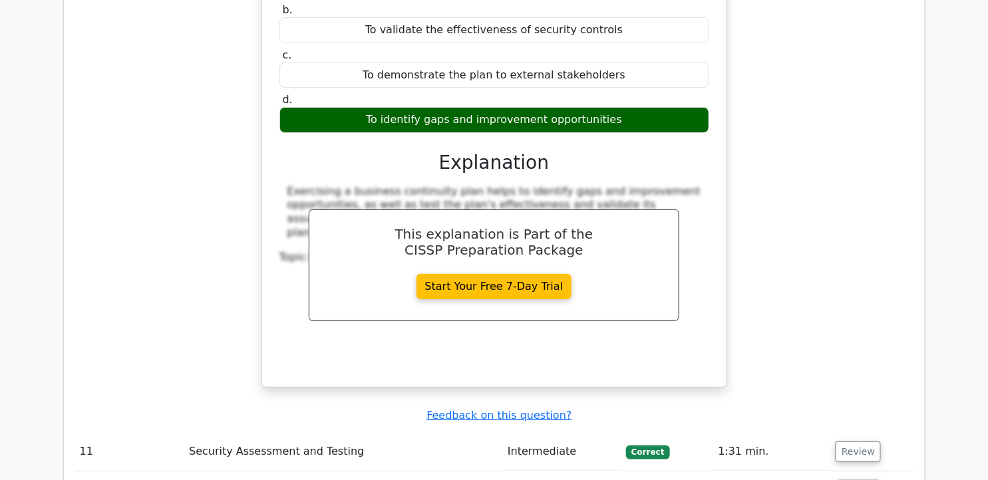
scroll to position [7201, 0]
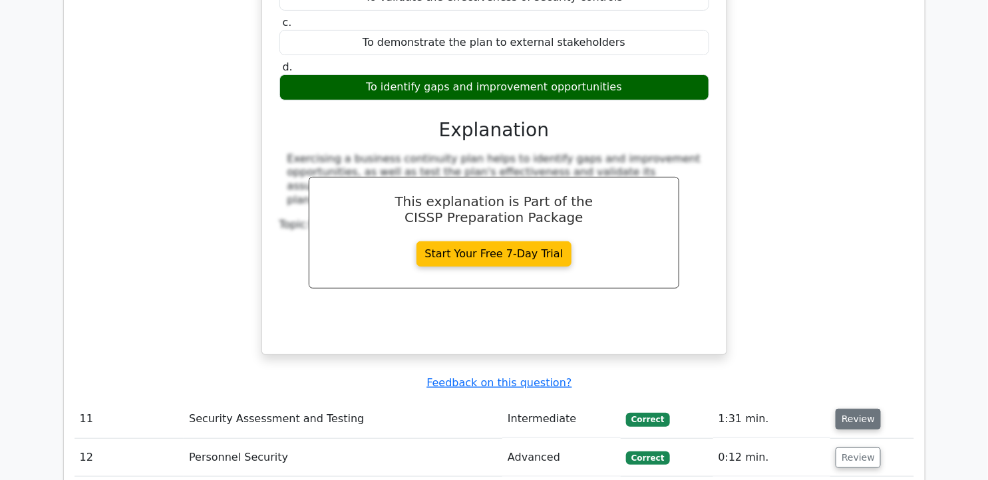
click at [858, 409] on button "Review" at bounding box center [858, 419] width 45 height 21
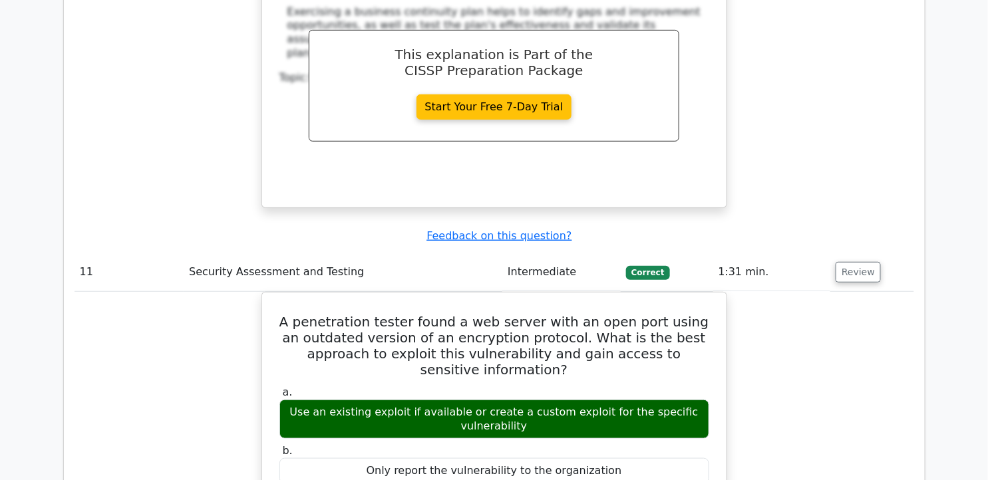
scroll to position [7381, 0]
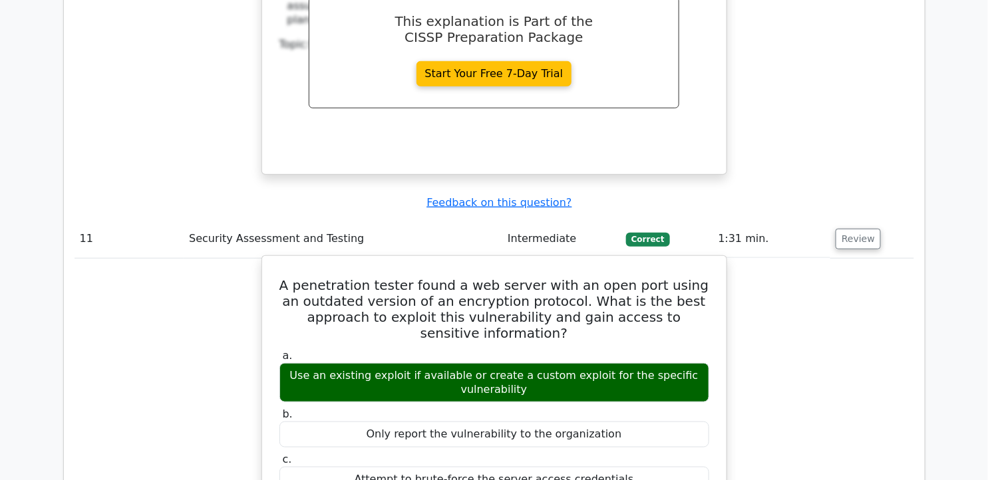
drag, startPoint x: 289, startPoint y: 401, endPoint x: 537, endPoint y: 421, distance: 249.0
drag, startPoint x: 537, startPoint y: 421, endPoint x: 286, endPoint y: 403, distance: 251.5
copy div "Using an existing exploit or creating a custom exploit based on the specific vu…"
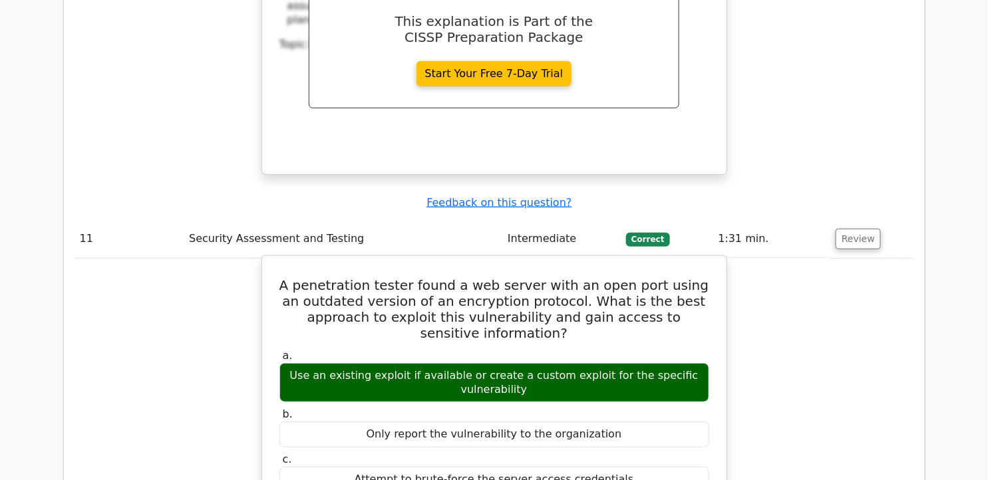
drag, startPoint x: 289, startPoint y: 104, endPoint x: 651, endPoint y: 341, distance: 433.0
click at [651, 341] on div "A penetration tester found a web server with an open port using an outdated ver…" at bounding box center [494, 470] width 454 height 419
copy div "A penetration tester found a web server with an open port using an outdated ver…"
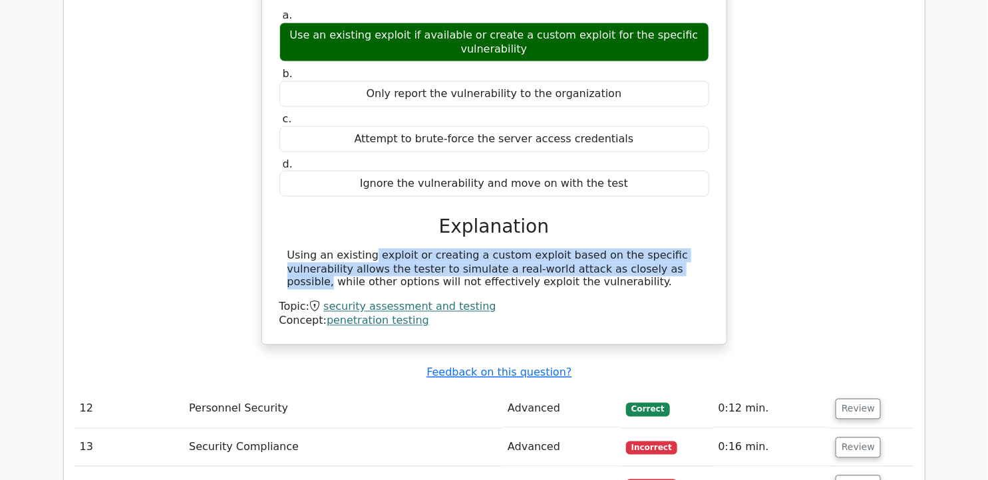
scroll to position [7682, 0]
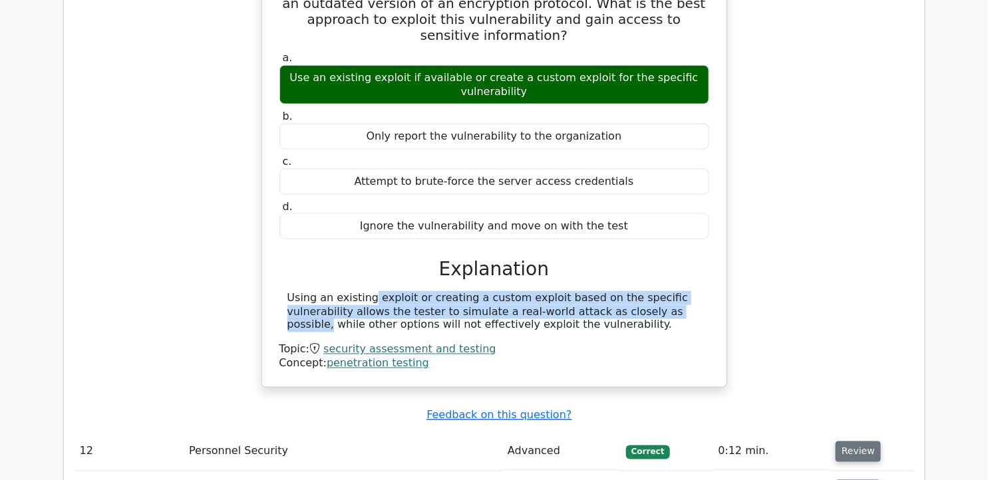
click at [857, 442] on button "Review" at bounding box center [858, 452] width 45 height 21
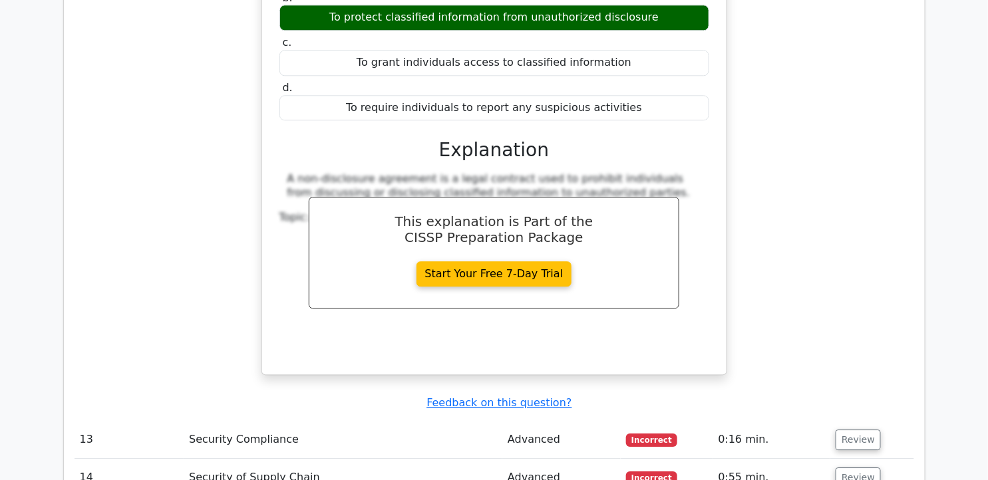
scroll to position [8289, 0]
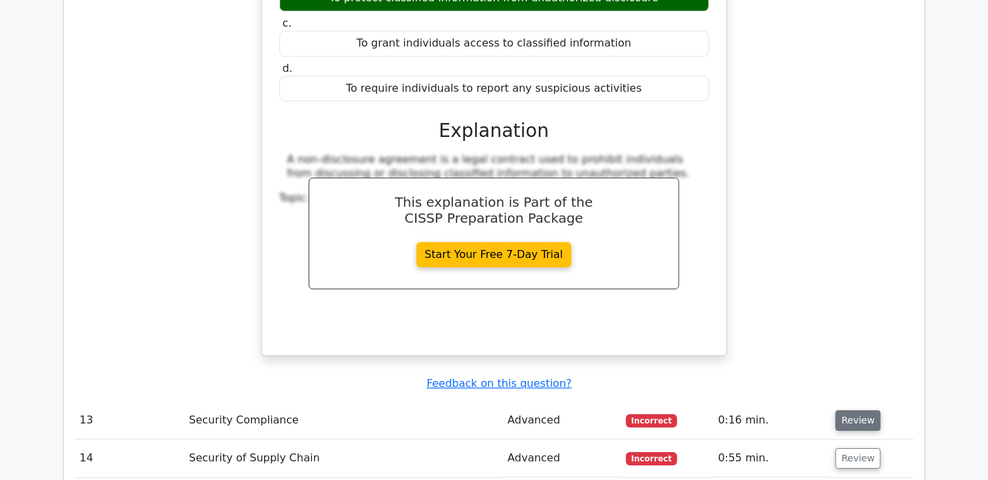
click at [860, 411] on button "Review" at bounding box center [858, 421] width 45 height 21
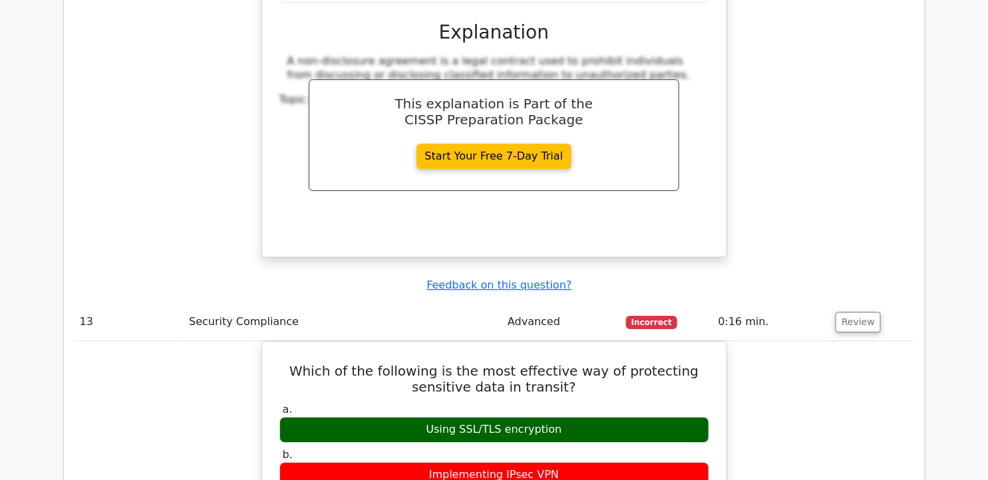
scroll to position [8408, 0]
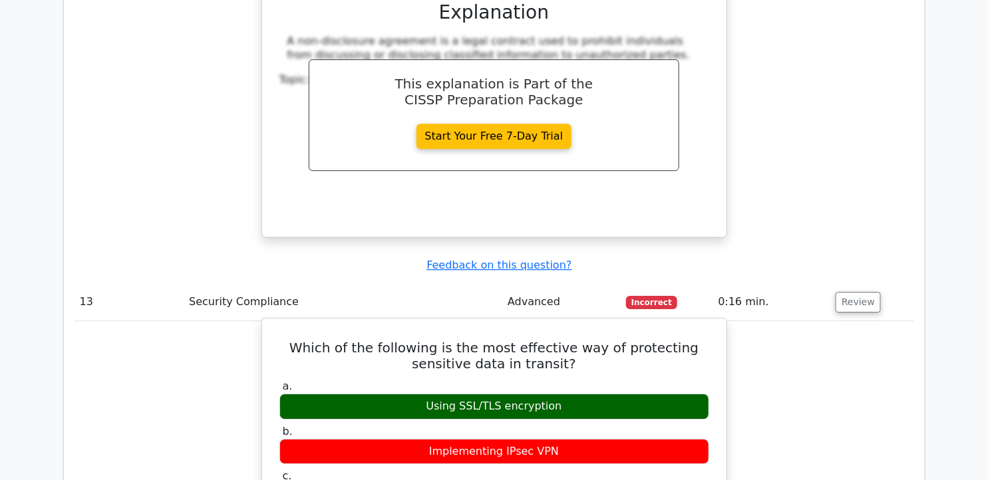
drag, startPoint x: 282, startPoint y: 151, endPoint x: 554, endPoint y: 356, distance: 340.1
copy div "Which of the following is the most effective way of protecting sensitive data i…"
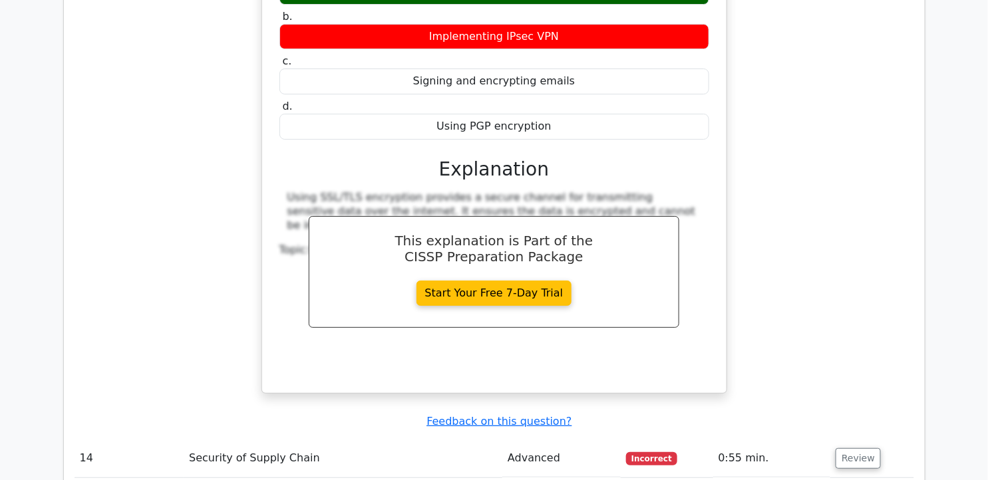
scroll to position [8897, 0]
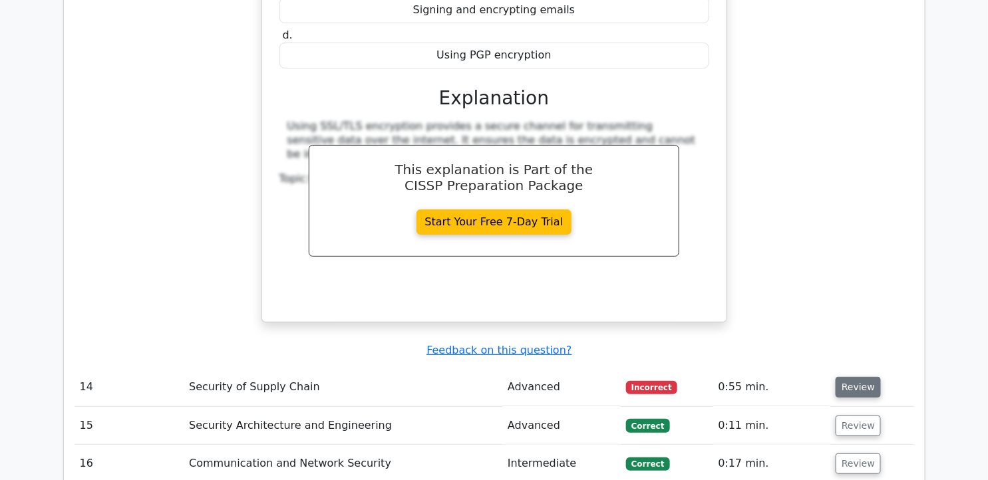
click at [846, 377] on button "Review" at bounding box center [858, 387] width 45 height 21
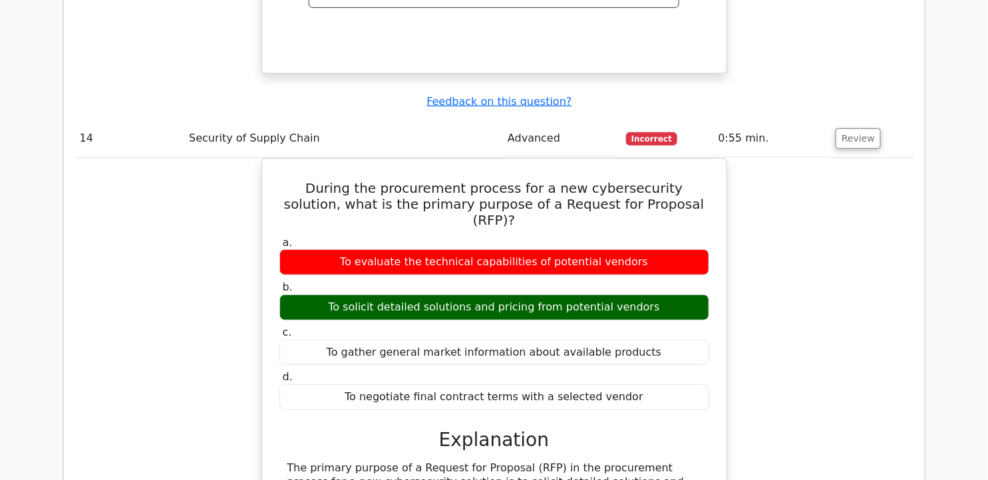
scroll to position [9059, 0]
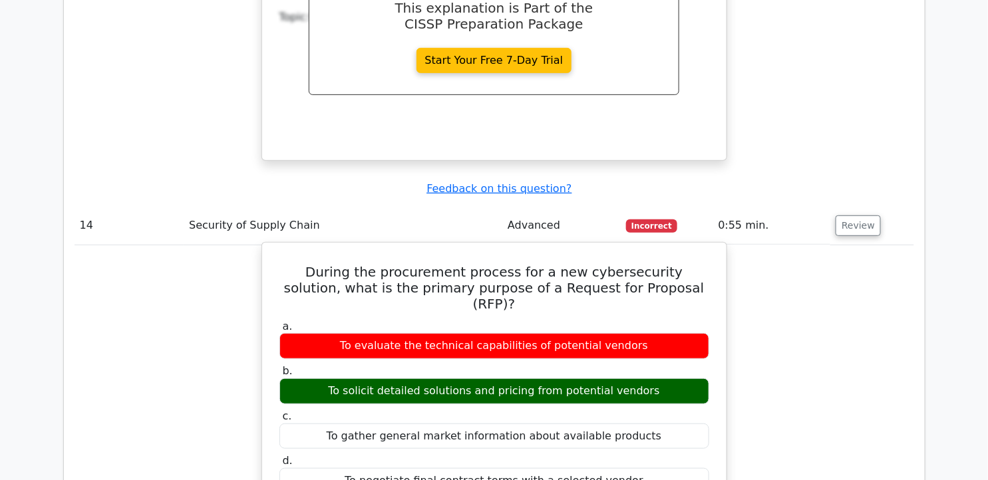
drag, startPoint x: 277, startPoint y: 75, endPoint x: 633, endPoint y: 273, distance: 406.9
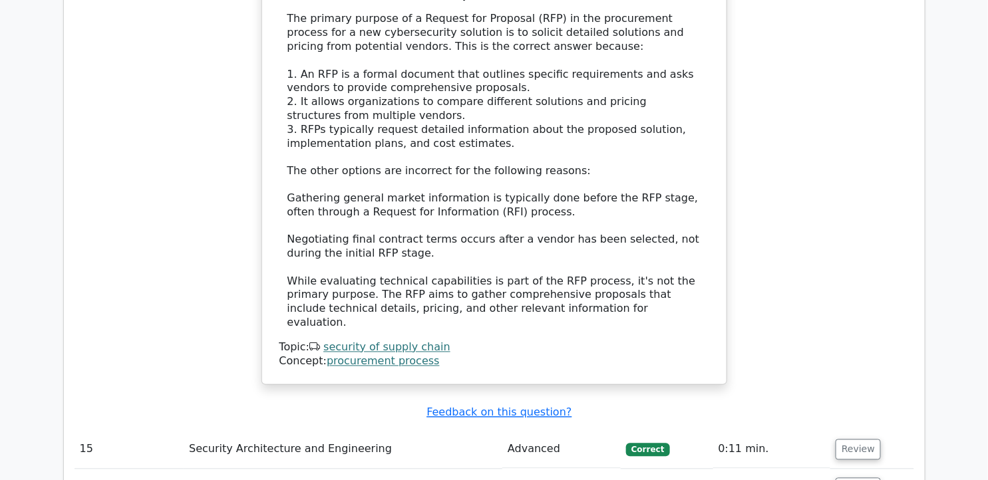
scroll to position [9636, 0]
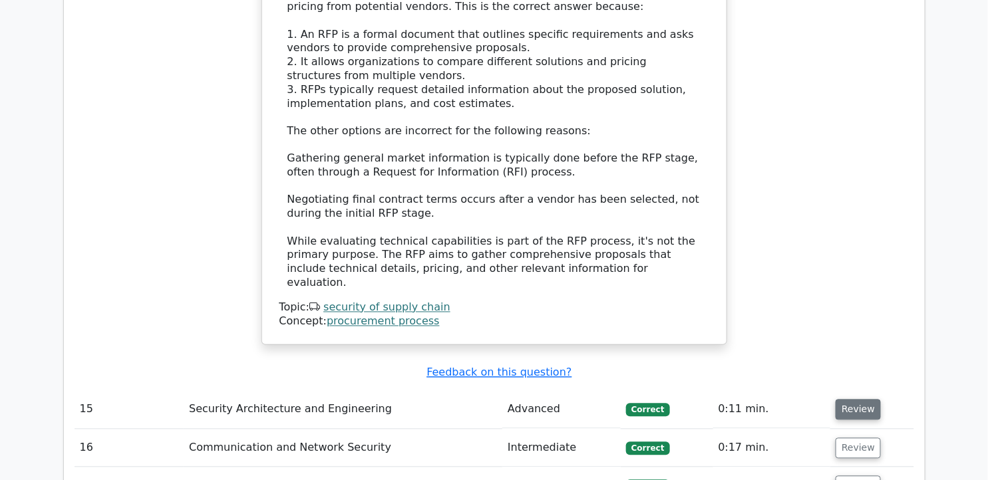
click at [845, 400] on button "Review" at bounding box center [858, 410] width 45 height 21
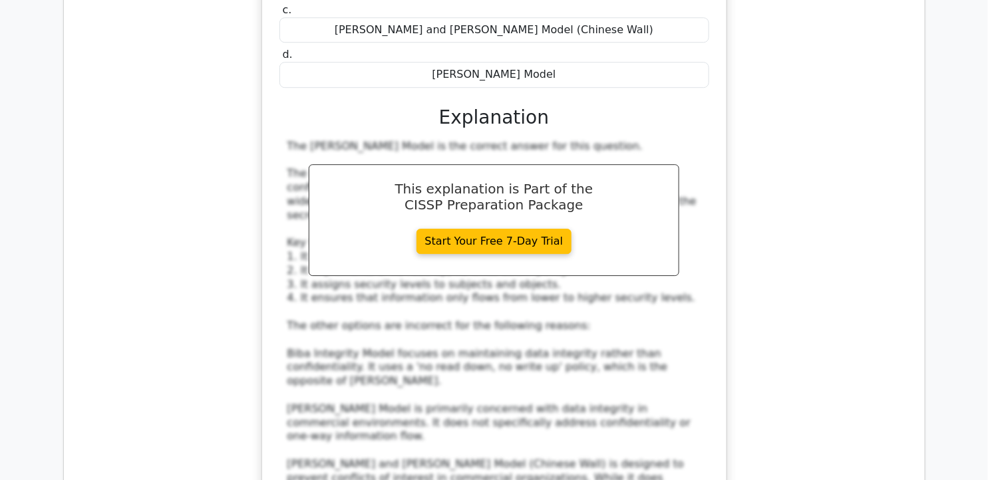
scroll to position [10310, 0]
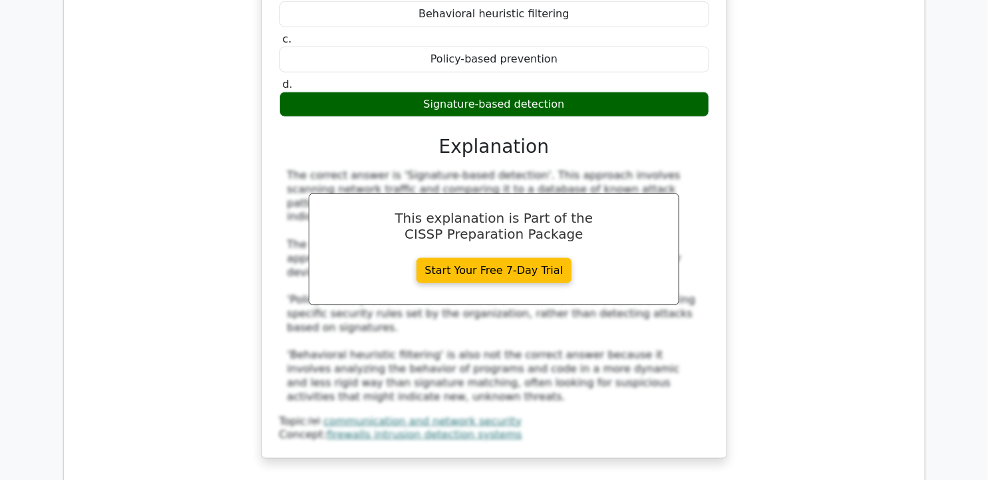
scroll to position [11041, 0]
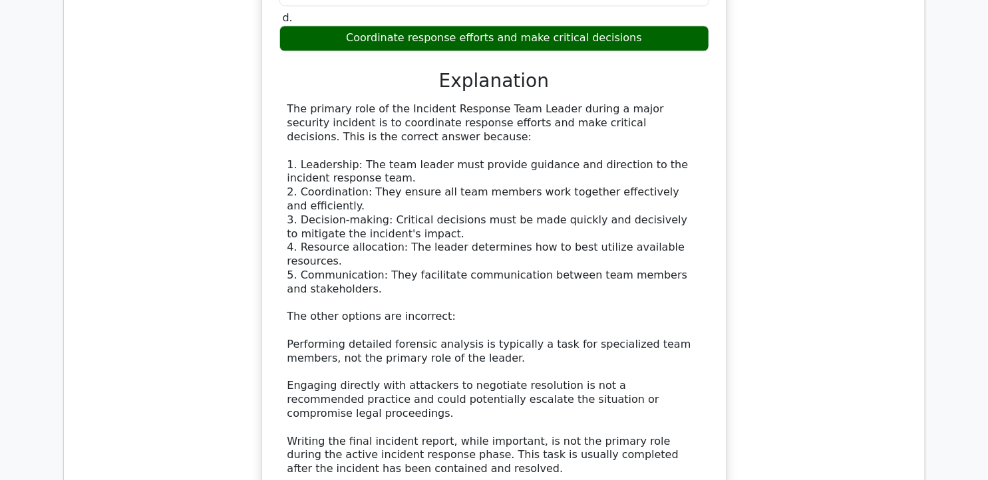
scroll to position [11814, 0]
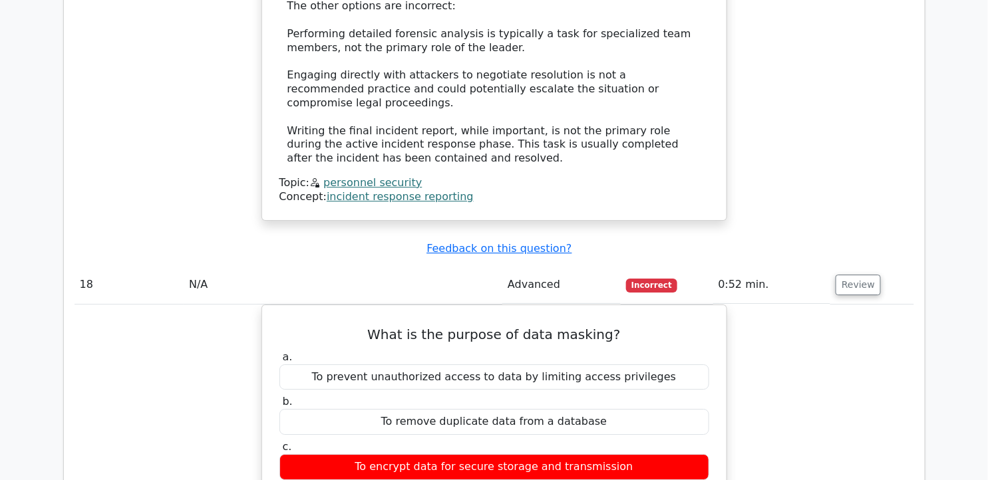
scroll to position [12038, 0]
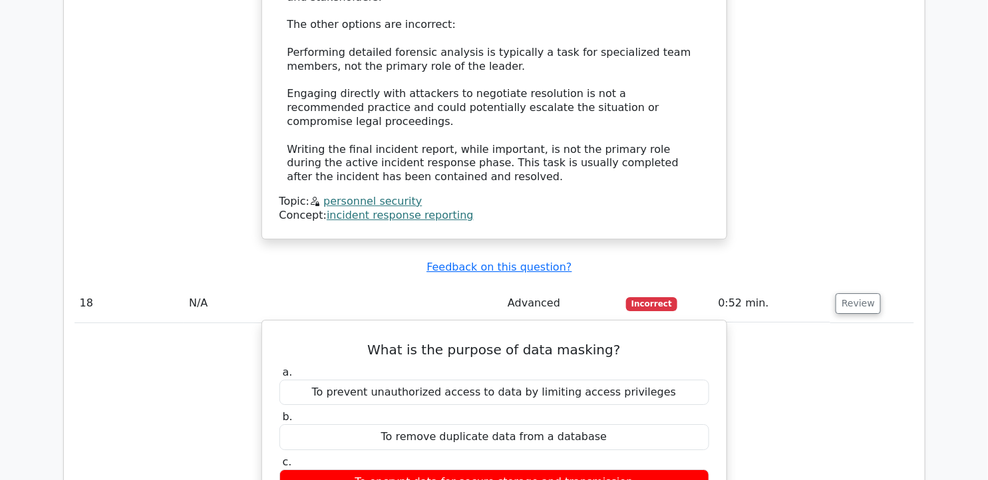
drag, startPoint x: 378, startPoint y: 41, endPoint x: 586, endPoint y: 241, distance: 288.0
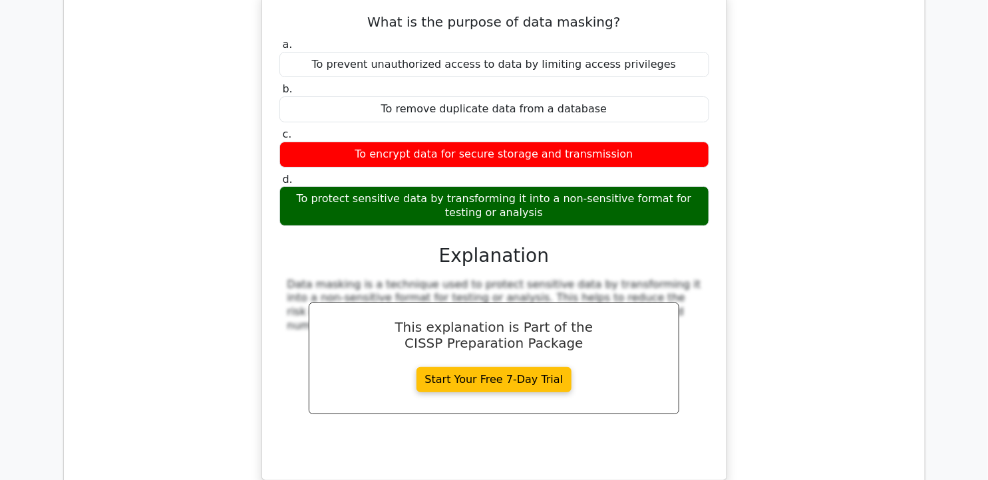
scroll to position [12440, 0]
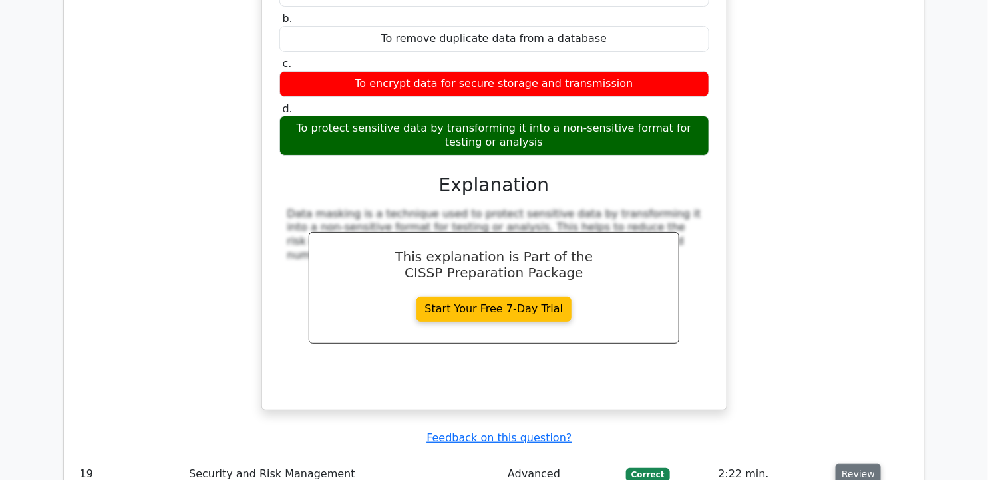
click at [857, 464] on button "Review" at bounding box center [858, 474] width 45 height 21
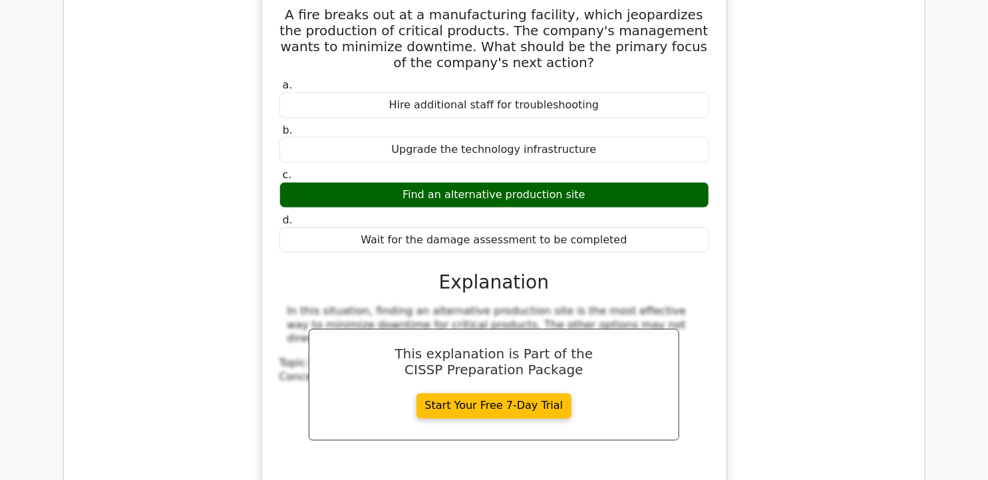
scroll to position [12976, 0]
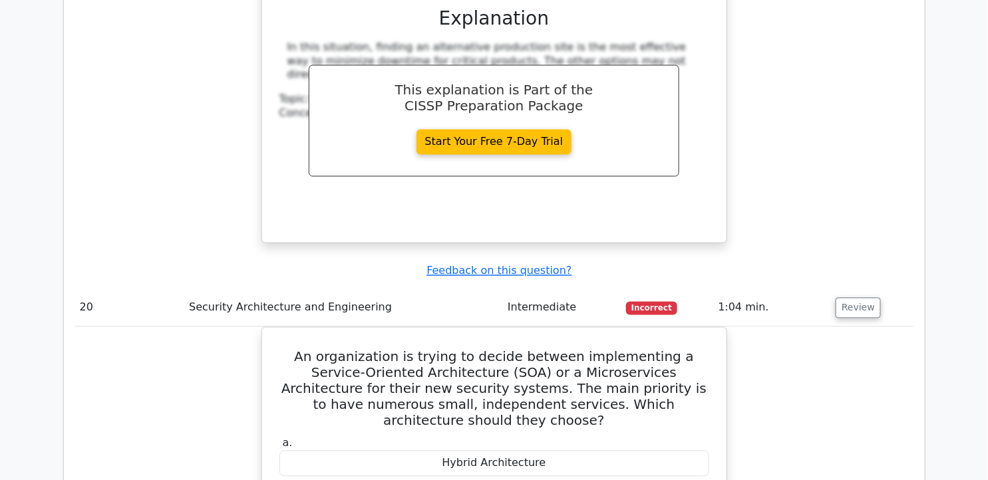
scroll to position [13193, 0]
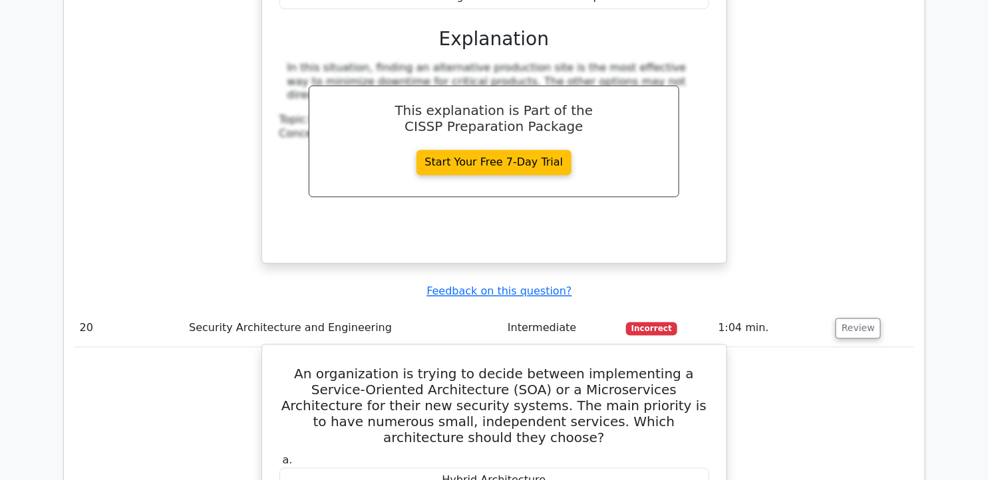
drag, startPoint x: 288, startPoint y: 68, endPoint x: 661, endPoint y: 295, distance: 436.8
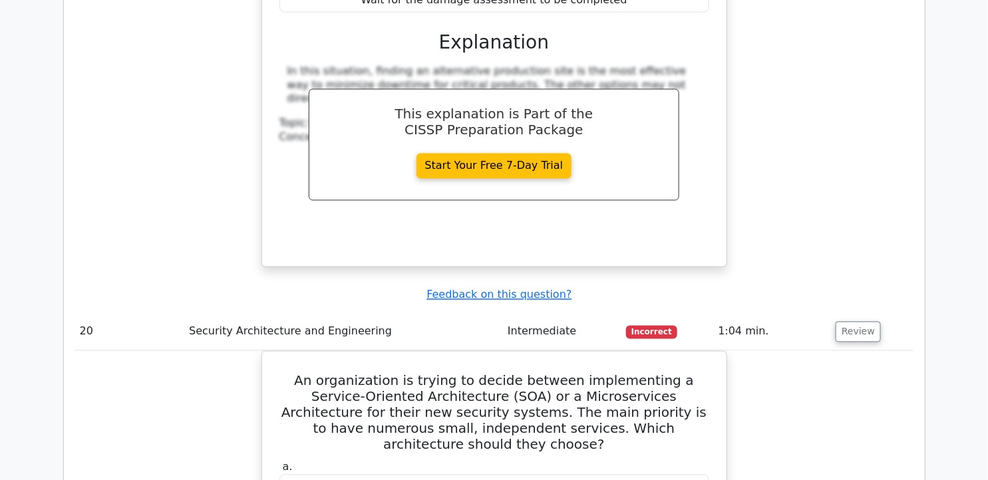
scroll to position [13614, 0]
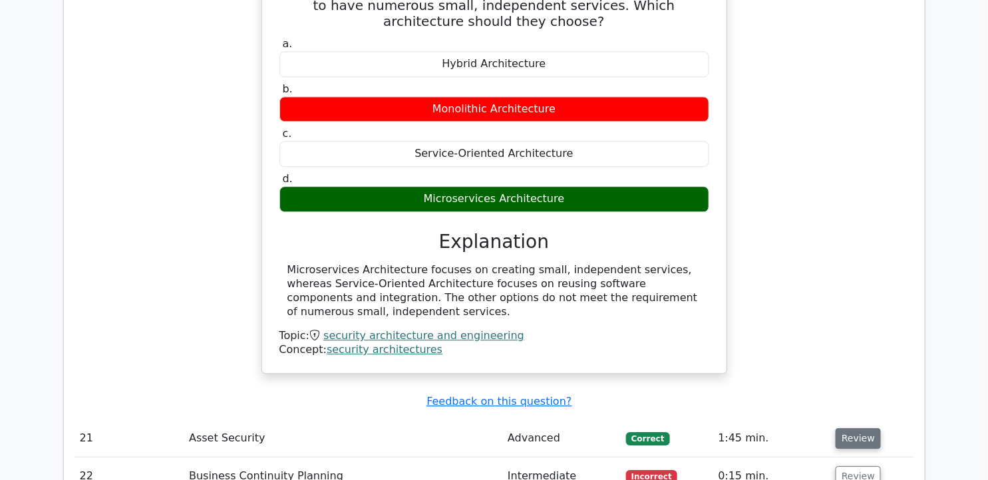
click at [842, 429] on button "Review" at bounding box center [858, 439] width 45 height 21
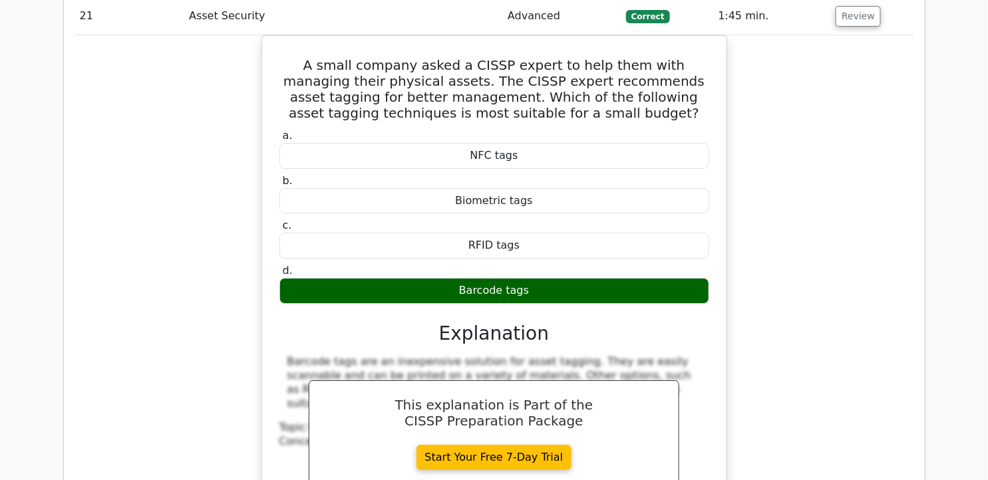
scroll to position [14063, 0]
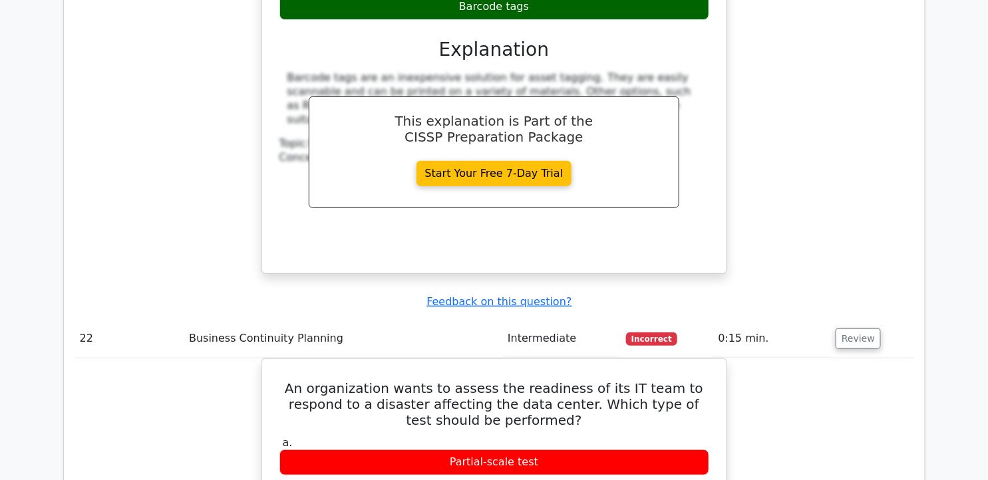
scroll to position [14298, 0]
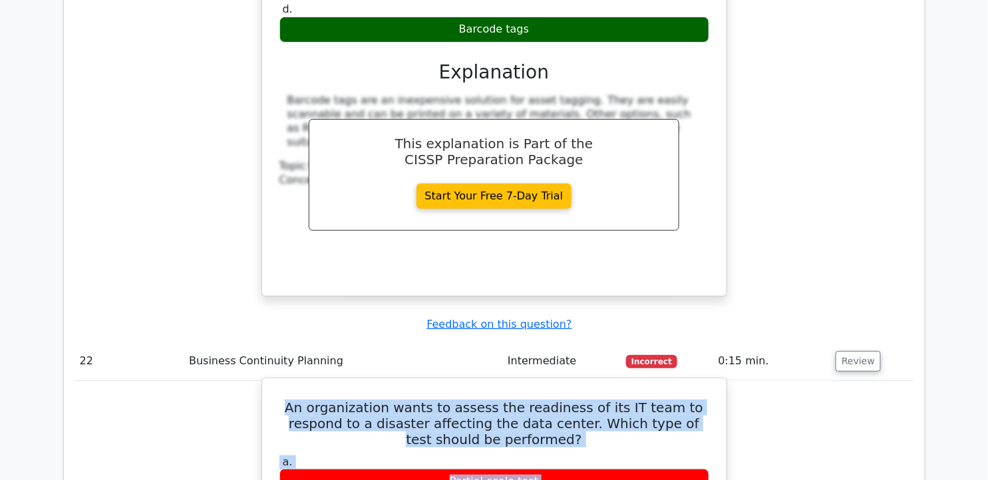
drag, startPoint x: 282, startPoint y: 93, endPoint x: 586, endPoint y: 320, distance: 379.4
click at [290, 400] on h5 "An organization wants to assess the readiness of its IT team to respond to a di…" at bounding box center [494, 424] width 432 height 48
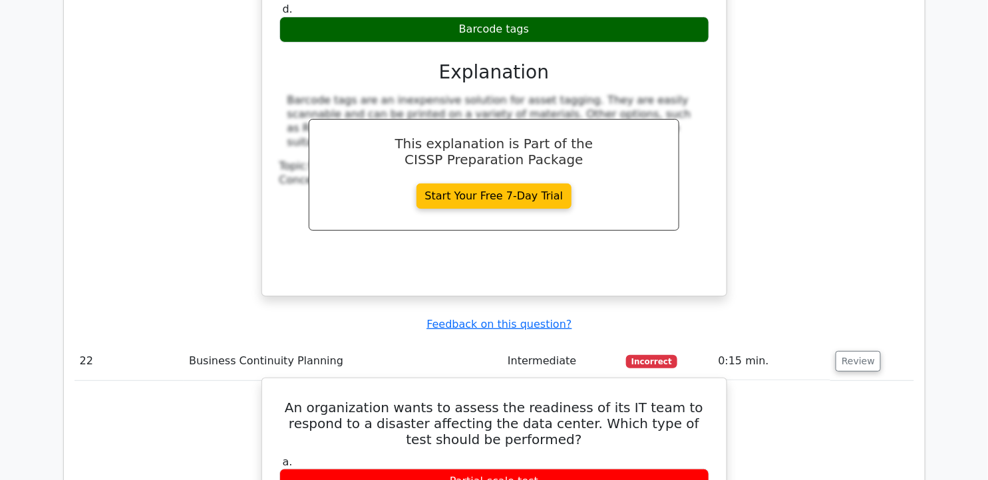
drag, startPoint x: 278, startPoint y: 88, endPoint x: 574, endPoint y: 295, distance: 361.6
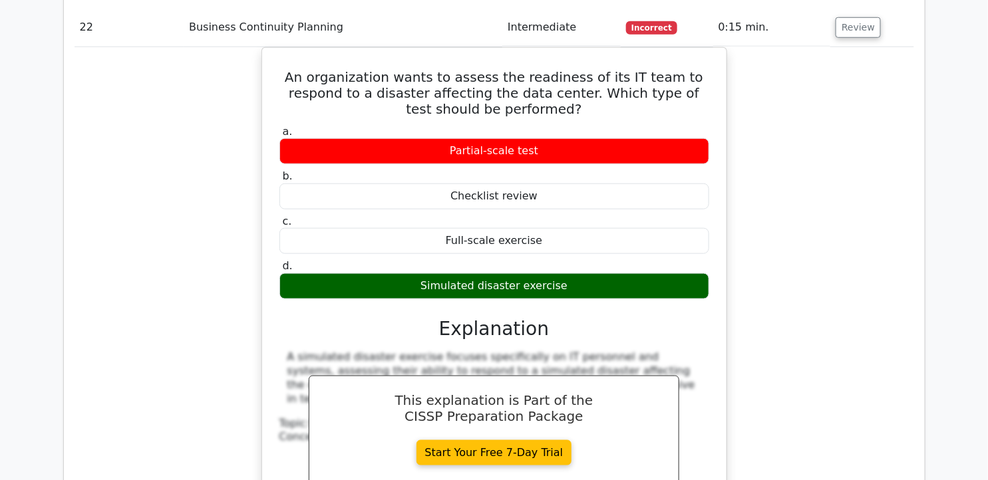
scroll to position [14662, 0]
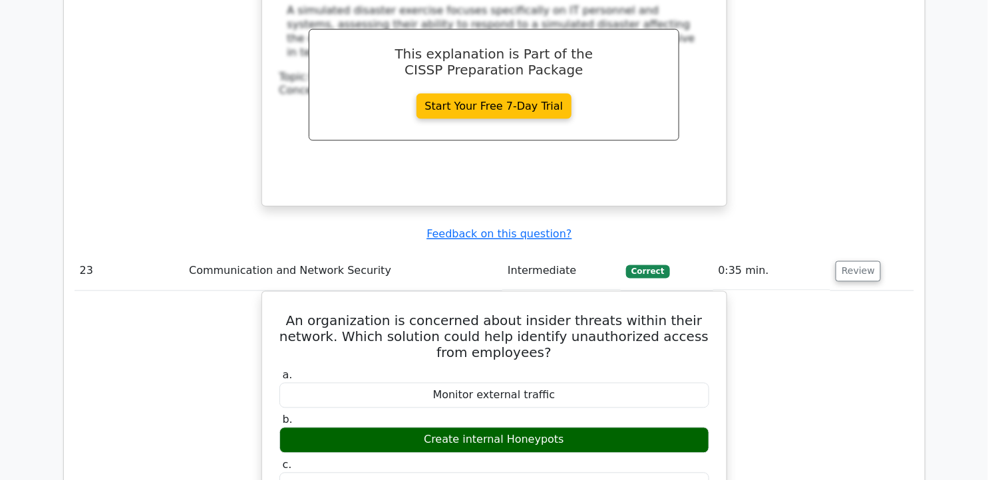
scroll to position [15009, 0]
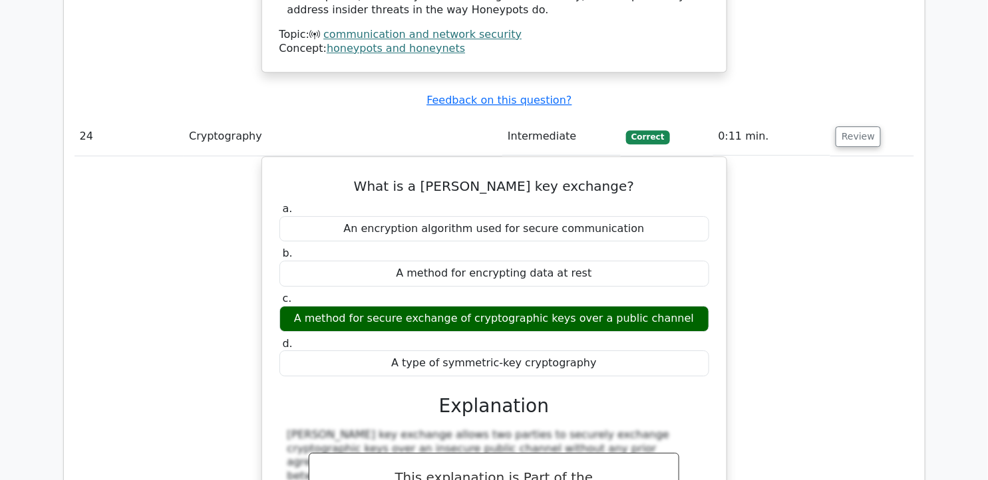
scroll to position [15670, 0]
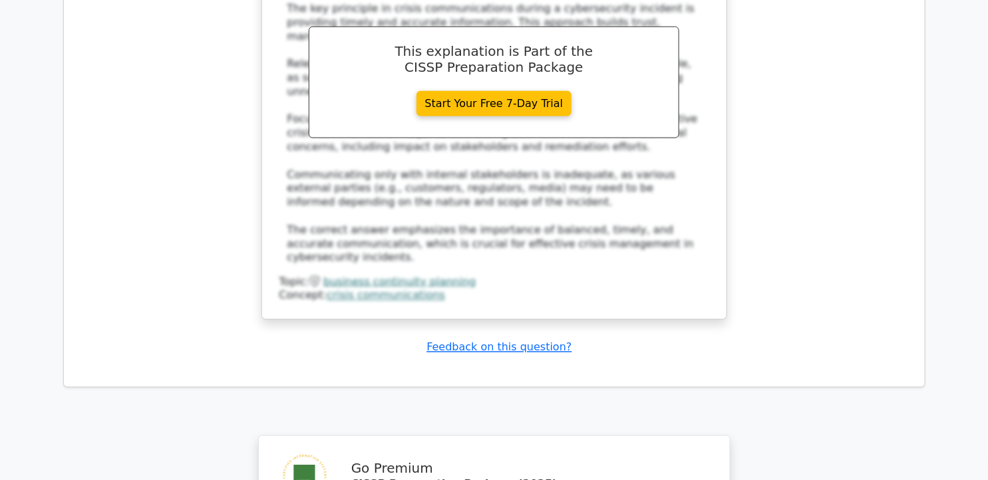
scroll to position [16531, 0]
